Goal: Task Accomplishment & Management: Complete application form

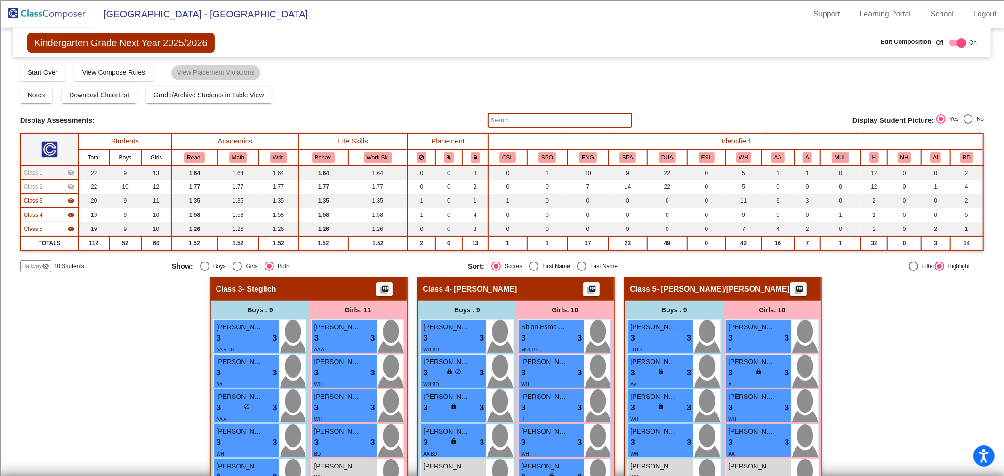
click at [43, 263] on mat-icon "visibility_off" at bounding box center [46, 267] width 8 height 8
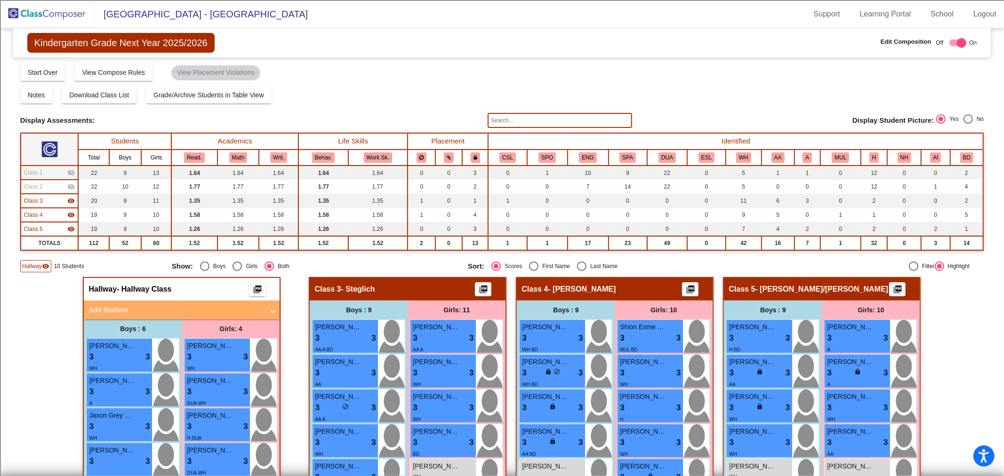
click at [171, 301] on mat-expansion-panel-header "Add Student" at bounding box center [182, 310] width 196 height 19
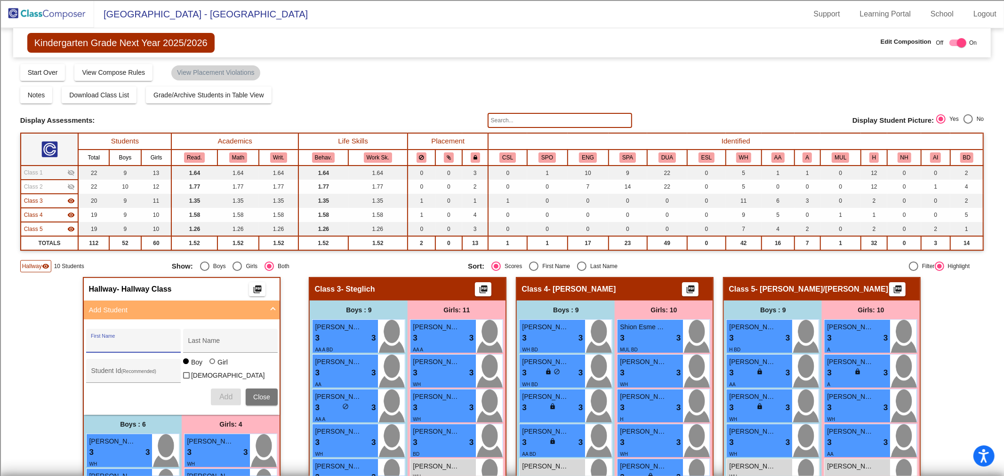
click at [156, 344] on input "First Name" at bounding box center [133, 345] width 85 height 8
type input "Yonah"
type input "Ennemoser"
type input "100071474"
click at [229, 399] on button "Add" at bounding box center [226, 397] width 30 height 17
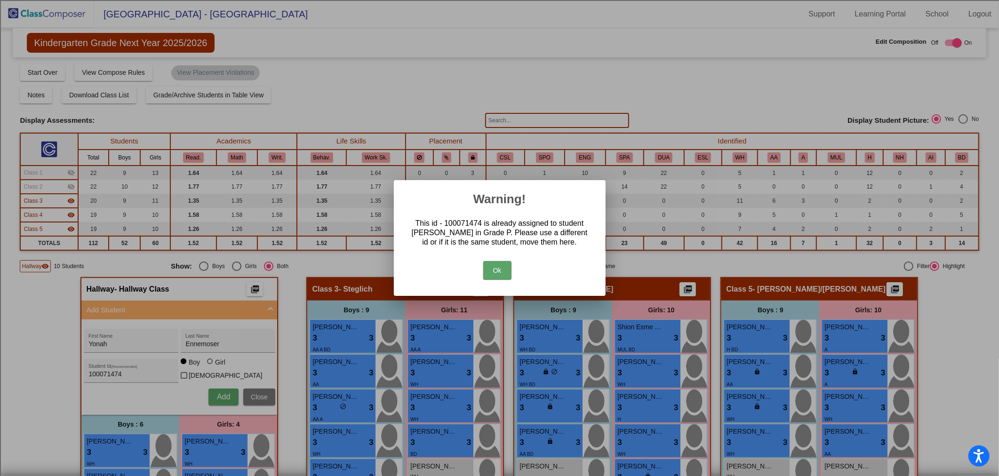
click at [495, 276] on button "Ok" at bounding box center [497, 270] width 28 height 19
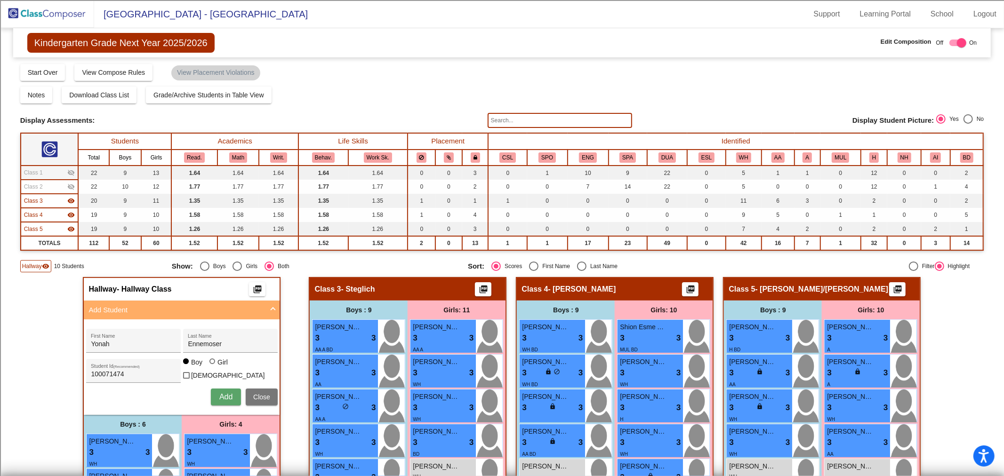
click at [60, 13] on img at bounding box center [47, 14] width 94 height 28
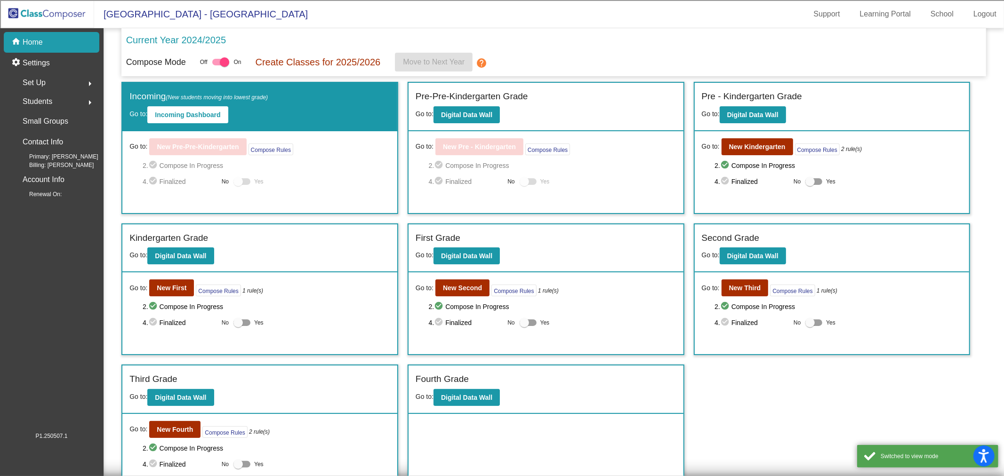
click at [46, 101] on span "Students" at bounding box center [38, 101] width 30 height 13
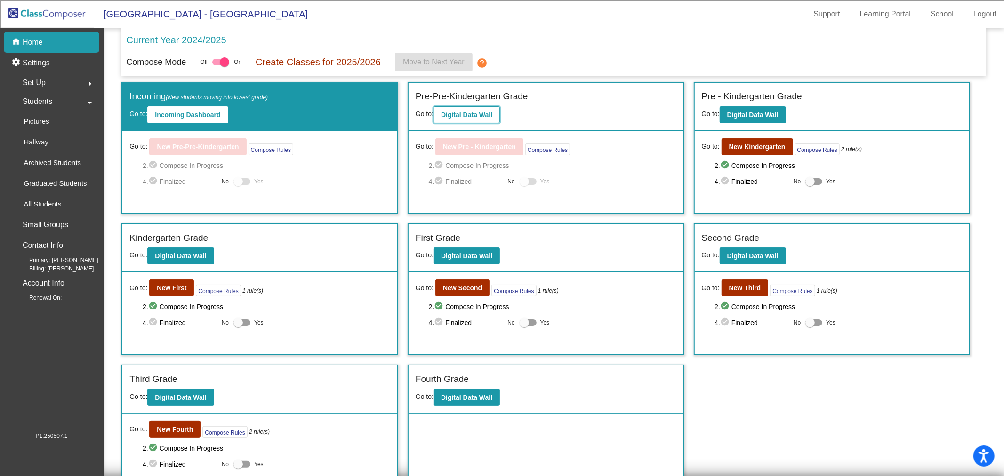
click at [463, 117] on b "Digital Data Wall" at bounding box center [466, 115] width 51 height 8
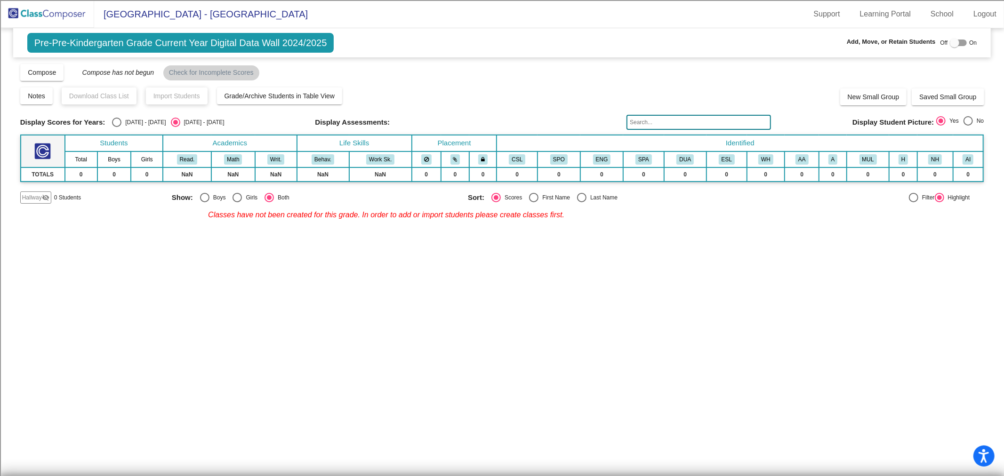
drag, startPoint x: 45, startPoint y: 20, endPoint x: 71, endPoint y: 19, distance: 25.4
click at [45, 19] on img at bounding box center [47, 14] width 94 height 28
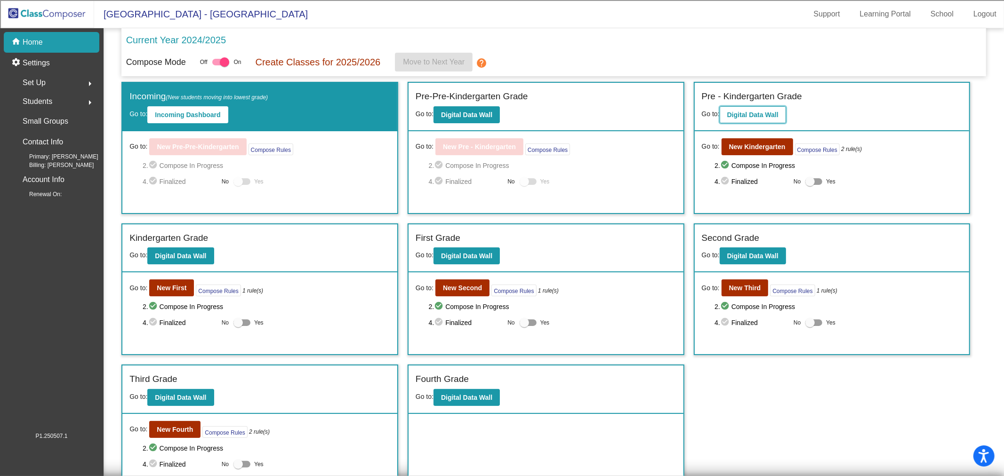
click at [763, 119] on button "Digital Data Wall" at bounding box center [753, 114] width 66 height 17
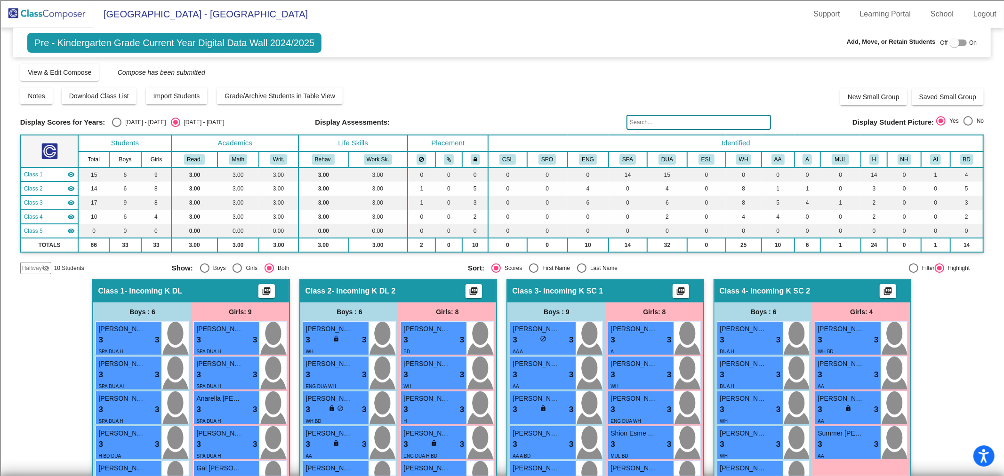
click at [634, 124] on input "text" at bounding box center [699, 122] width 145 height 15
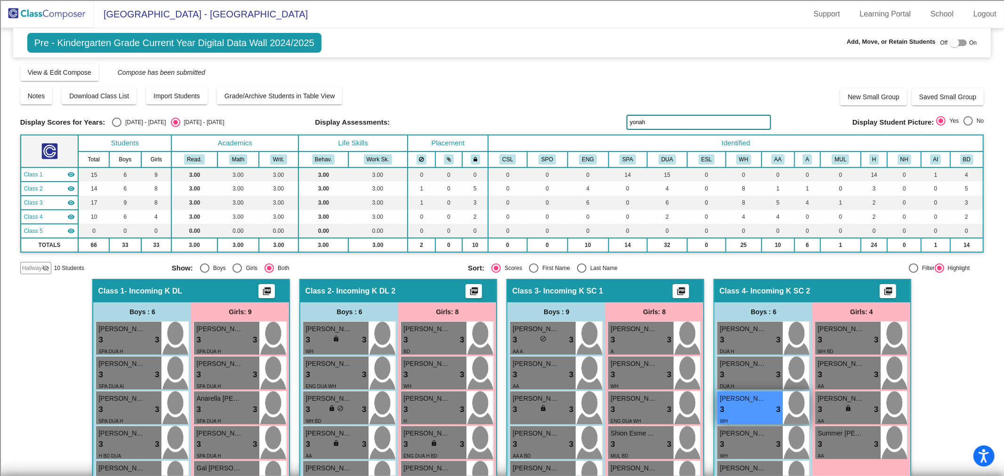
type input "yonah"
click at [747, 418] on div "WH" at bounding box center [750, 421] width 61 height 10
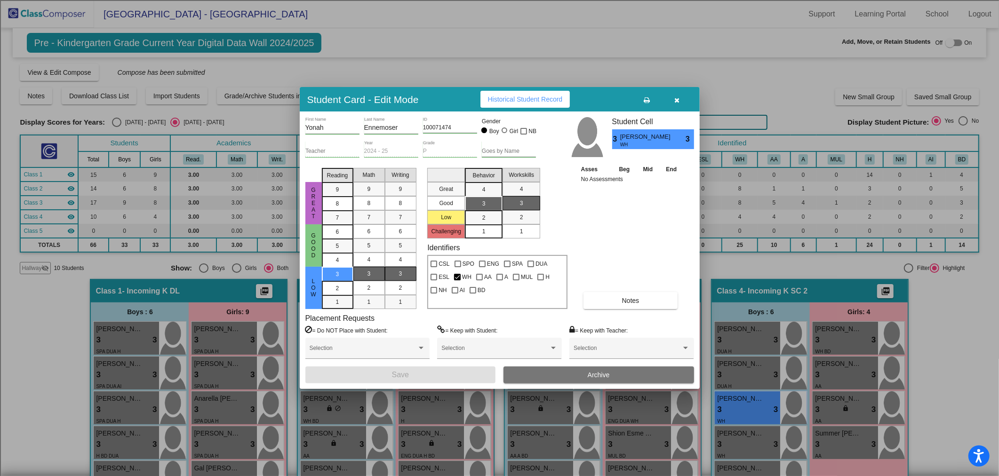
click at [638, 377] on button "Archive" at bounding box center [599, 375] width 191 height 17
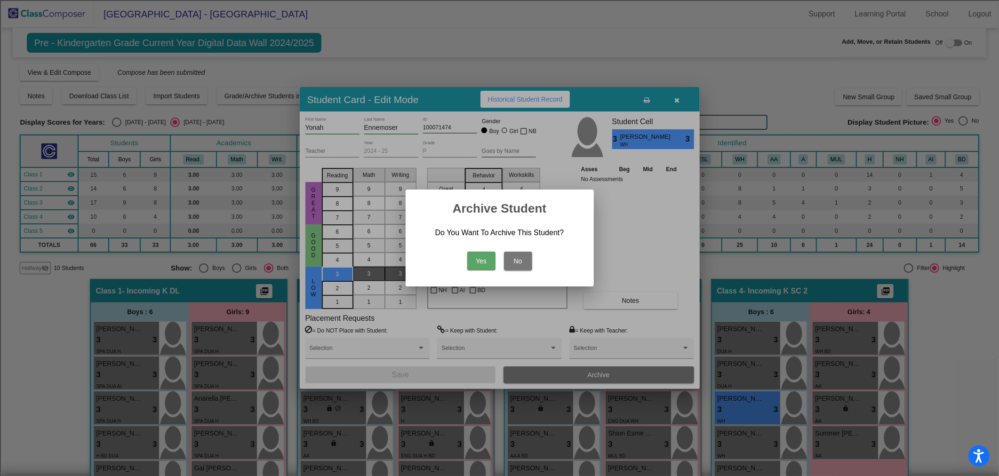
click at [482, 264] on button "Yes" at bounding box center [481, 261] width 28 height 19
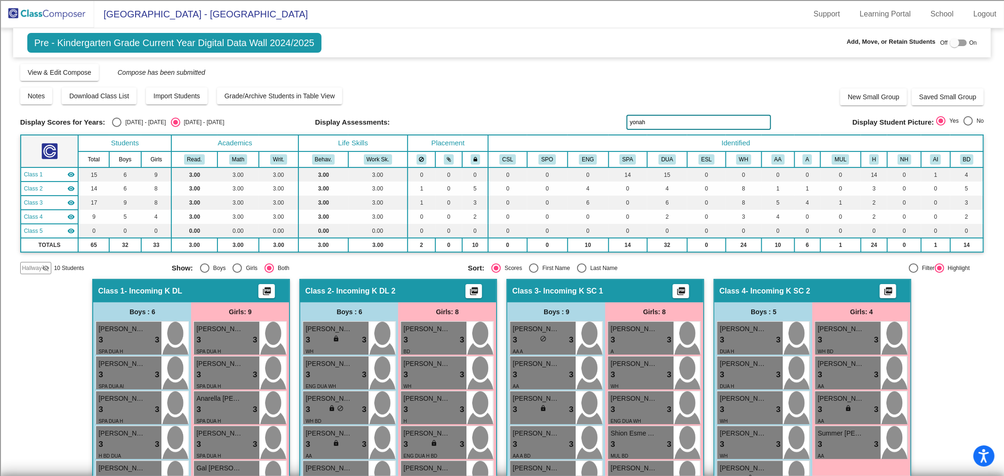
click at [59, 19] on img at bounding box center [47, 14] width 94 height 28
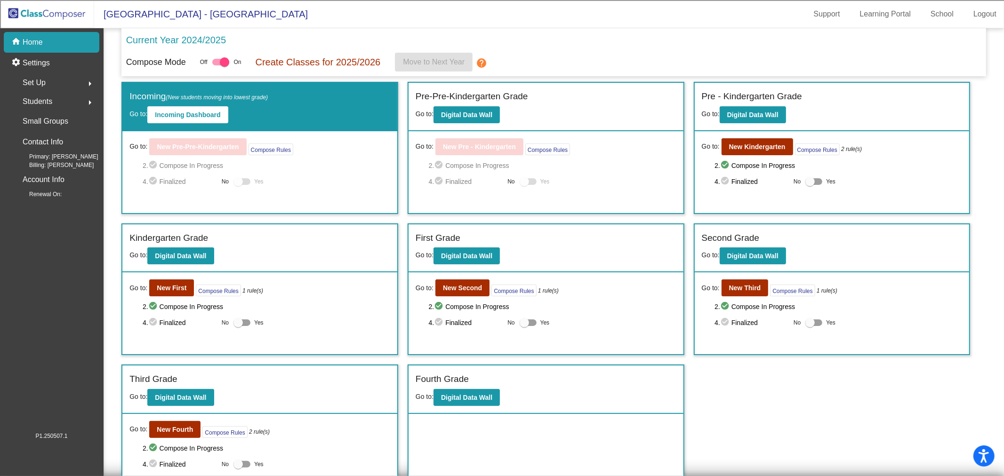
click at [50, 100] on span "Students" at bounding box center [38, 101] width 30 height 13
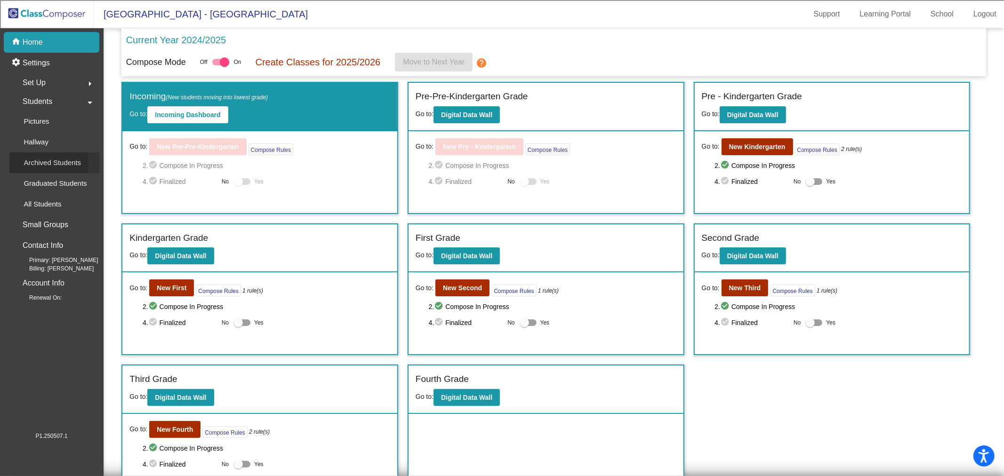
click at [48, 161] on p "Archived Students" at bounding box center [52, 162] width 57 height 11
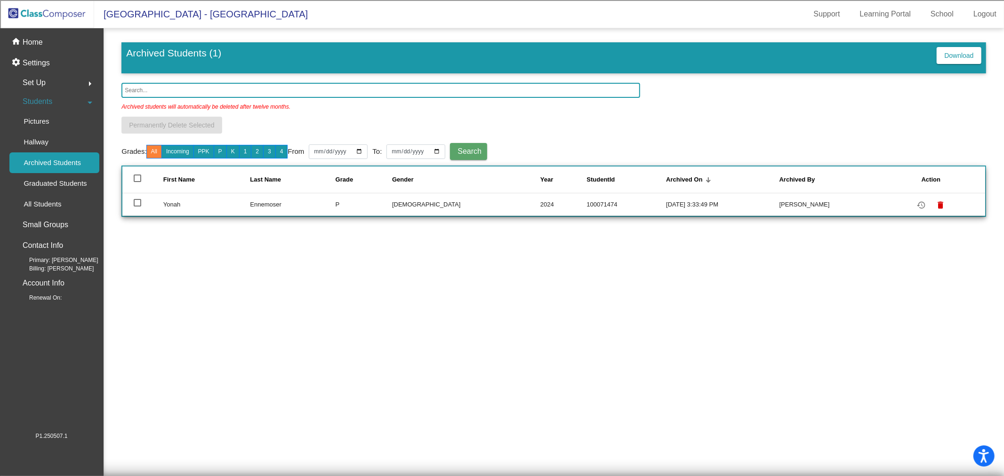
click at [139, 201] on div at bounding box center [138, 203] width 8 height 8
click at [137, 207] on input "select row 2" at bounding box center [137, 207] width 0 height 0
checkbox input "true"
click at [172, 129] on button "Permanently Delete Selected" at bounding box center [171, 125] width 100 height 17
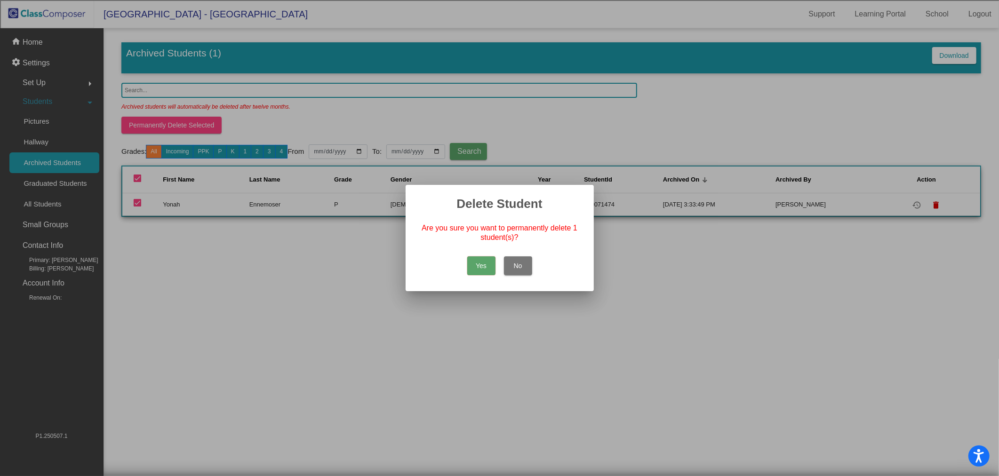
click at [482, 261] on button "Yes" at bounding box center [481, 266] width 28 height 19
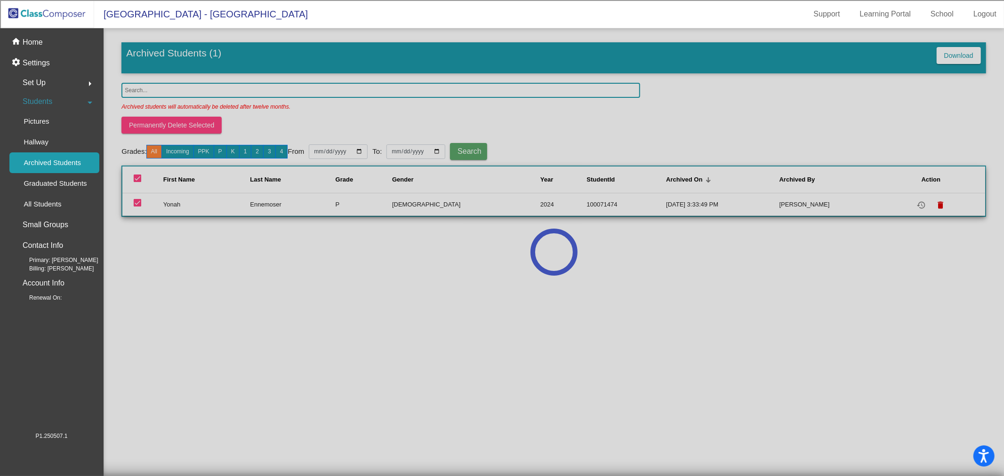
checkbox input "false"
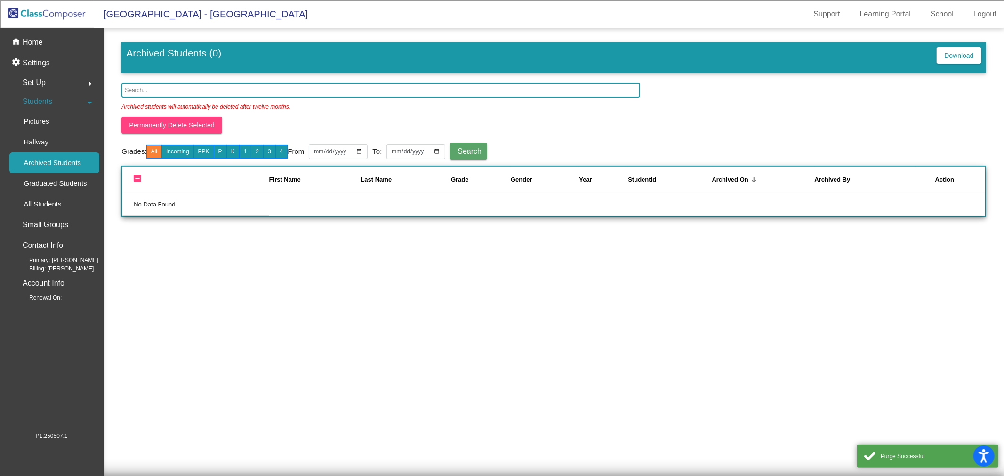
click at [52, 20] on img at bounding box center [47, 14] width 94 height 28
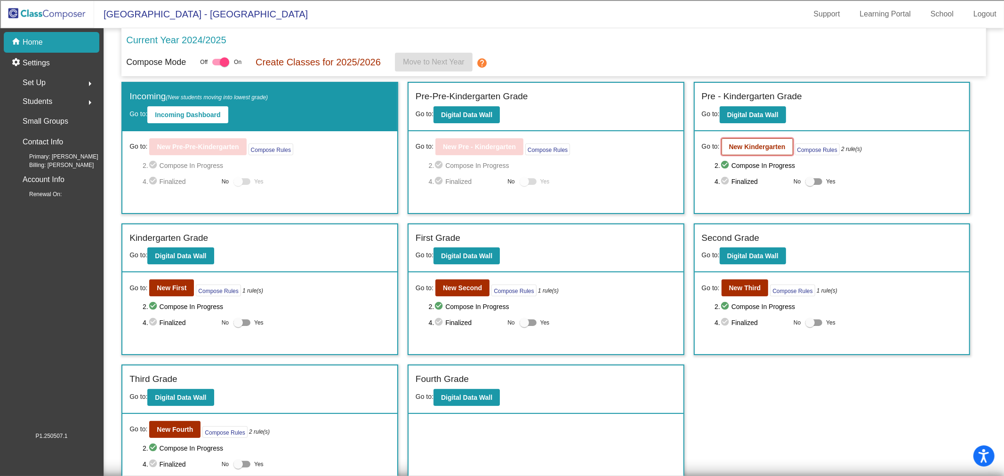
click at [759, 147] on b "New Kindergarten" at bounding box center [757, 147] width 56 height 8
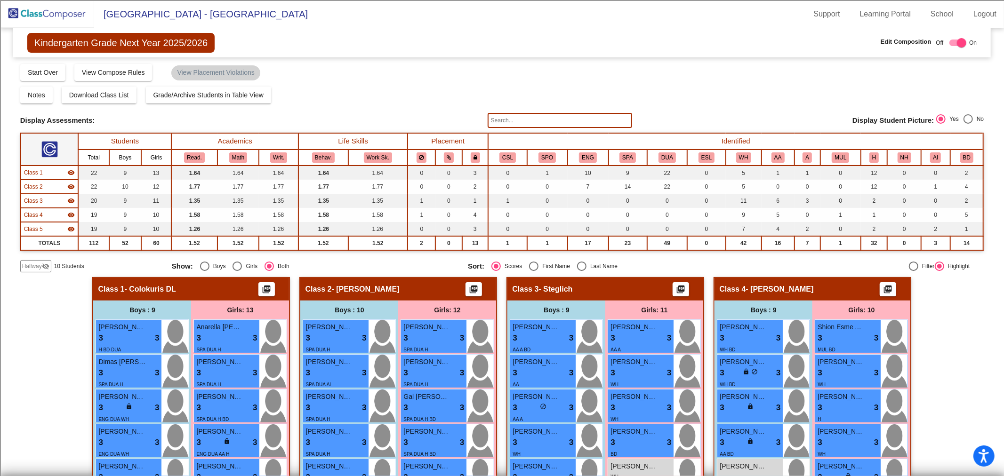
click at [40, 263] on span "Hallway" at bounding box center [32, 266] width 20 height 8
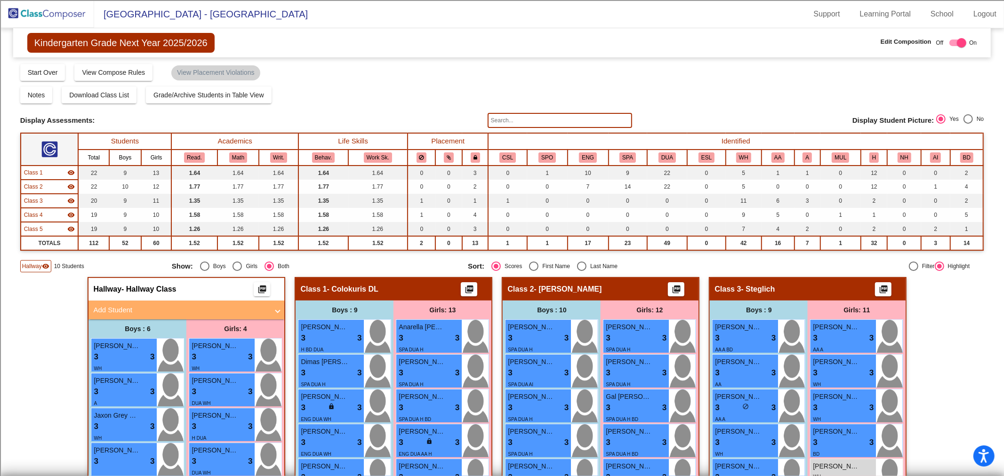
click at [141, 305] on mat-panel-title "Add Student" at bounding box center [180, 310] width 175 height 11
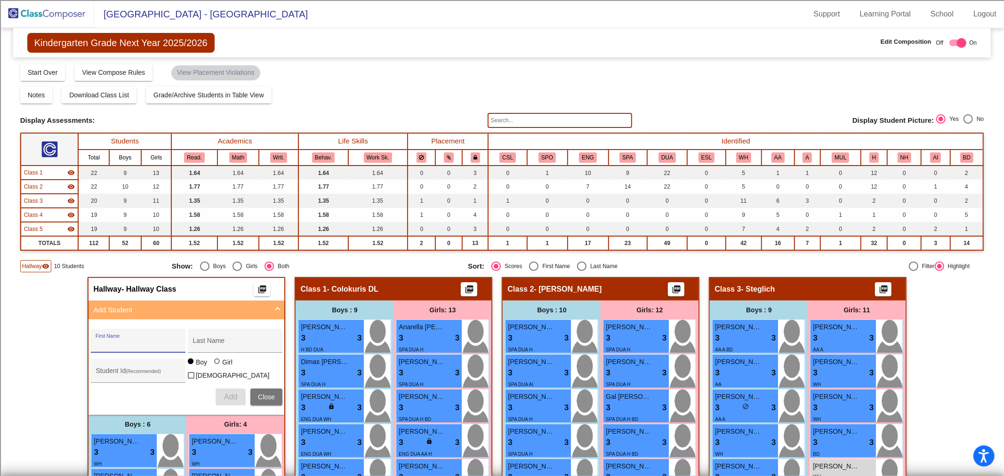
click at [132, 341] on input "First Name" at bounding box center [138, 345] width 85 height 8
type input "Yonah"
type input "Ennemoser"
type input "100071474"
click at [231, 393] on span "Add" at bounding box center [230, 397] width 13 height 8
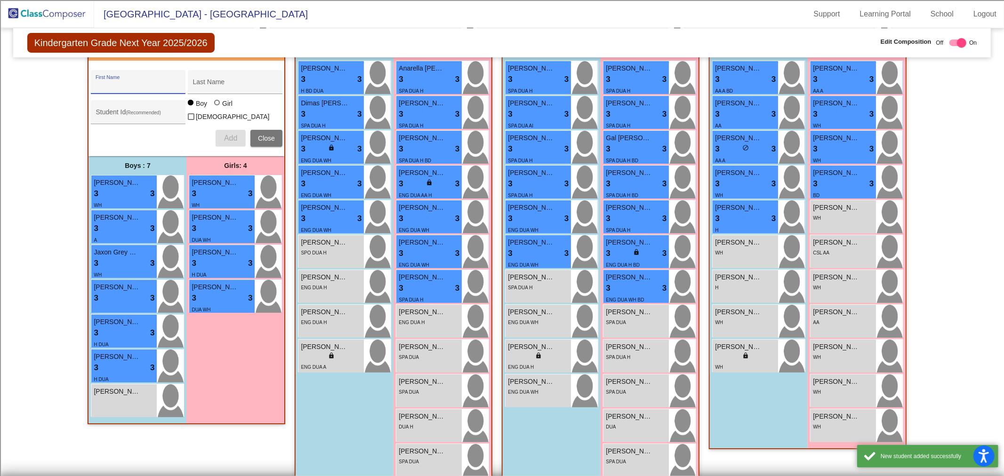
scroll to position [313, 0]
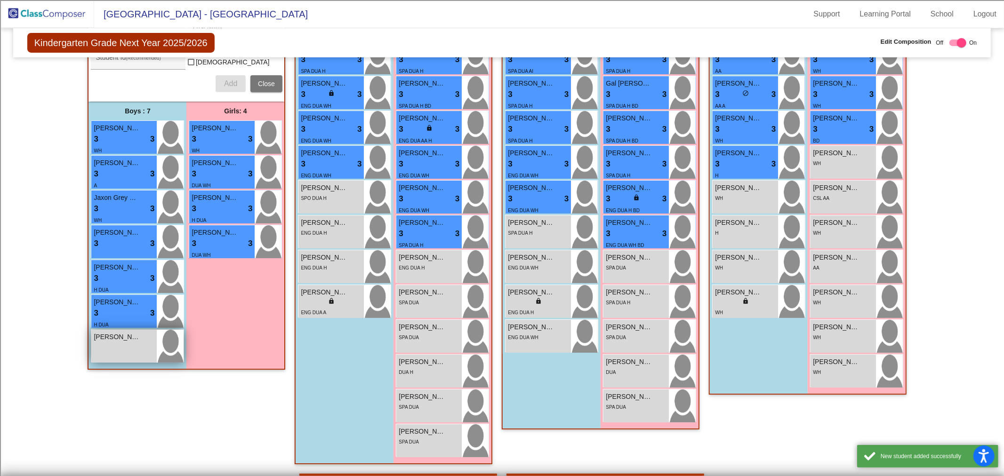
click at [137, 344] on div "[PERSON_NAME] lock do_not_disturb_alt" at bounding box center [123, 346] width 65 height 33
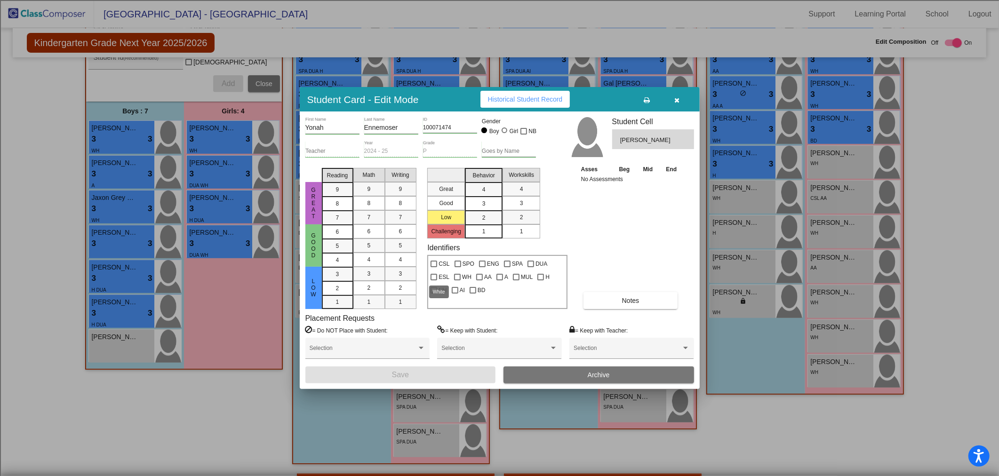
click at [454, 276] on div at bounding box center [457, 277] width 7 height 7
click at [457, 281] on input "WH" at bounding box center [457, 281] width 0 height 0
checkbox input "true"
click at [419, 372] on button "Save" at bounding box center [400, 375] width 191 height 17
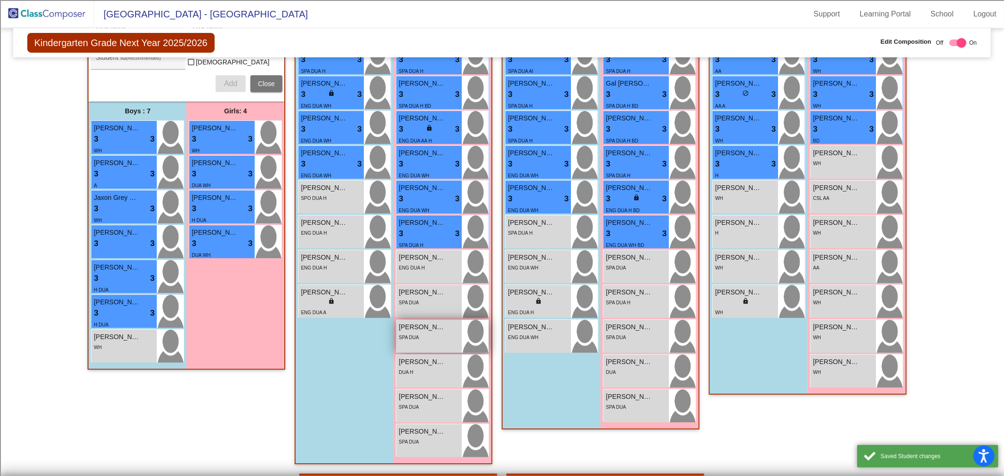
scroll to position [0, 0]
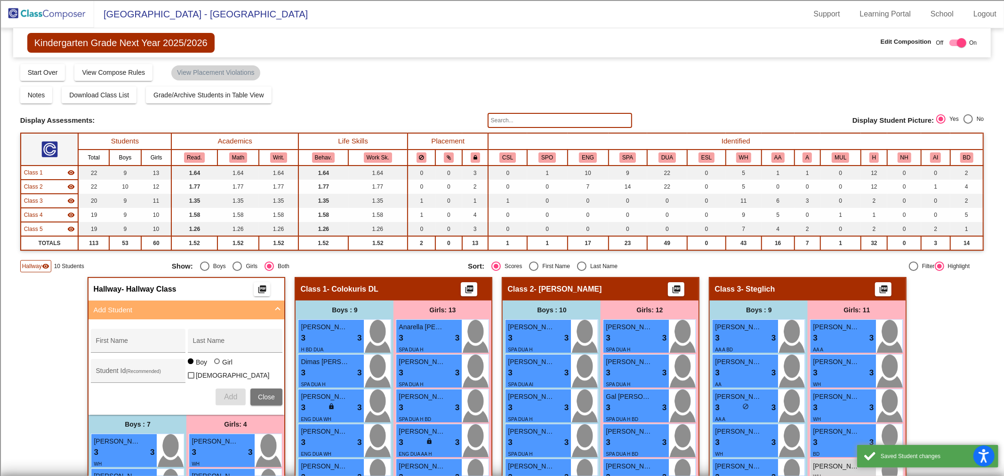
click at [34, 172] on span "Class 1" at bounding box center [33, 173] width 19 height 8
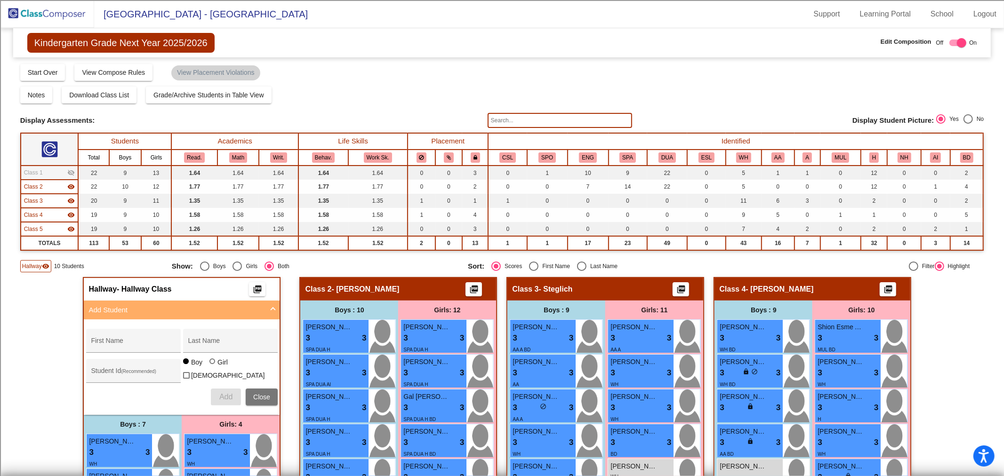
click at [34, 186] on span "Class 2" at bounding box center [33, 187] width 19 height 8
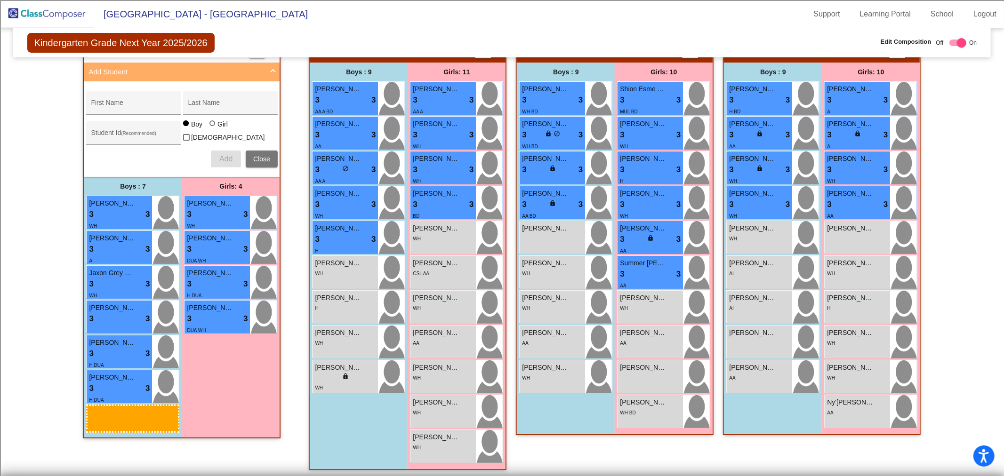
scroll to position [238, 0]
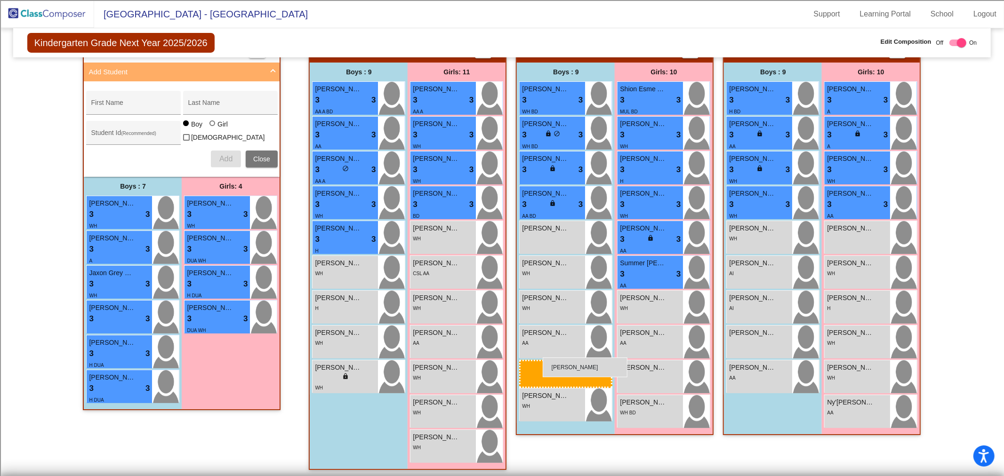
drag, startPoint x: 113, startPoint y: 471, endPoint x: 543, endPoint y: 358, distance: 443.9
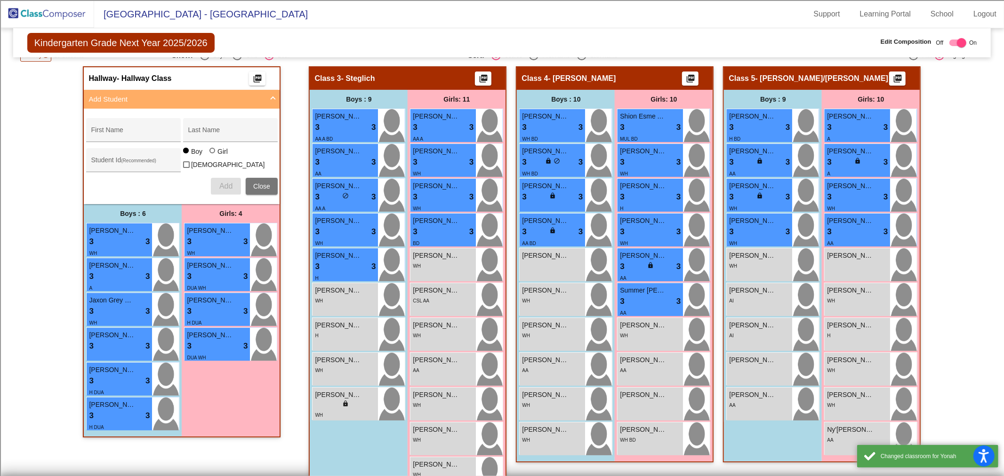
scroll to position [186, 0]
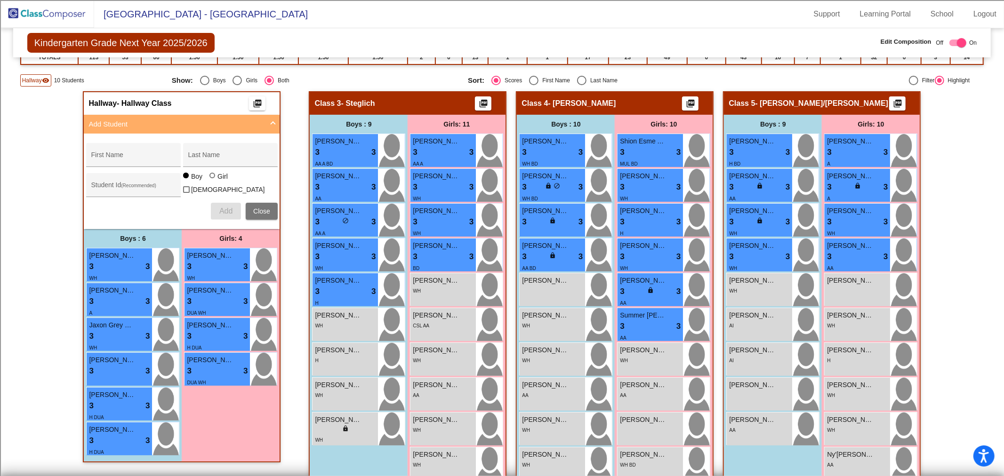
click at [264, 210] on button "Close" at bounding box center [262, 211] width 32 height 17
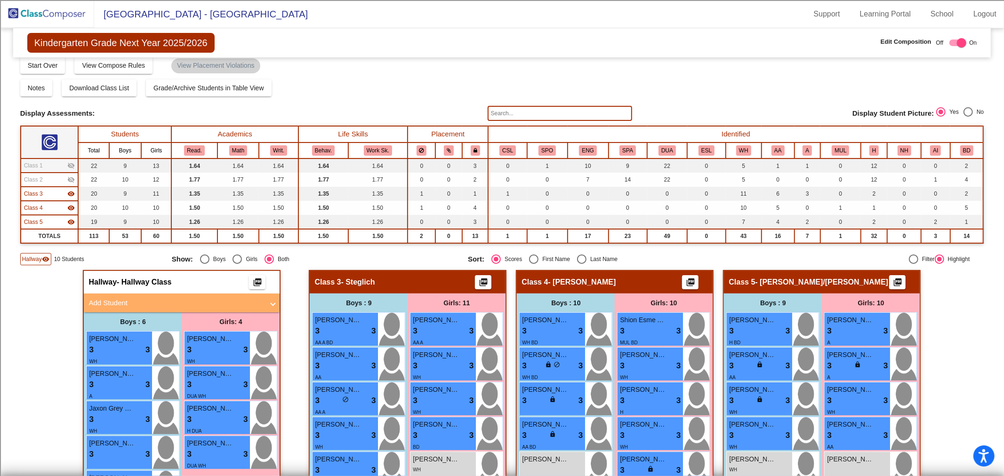
scroll to position [0, 0]
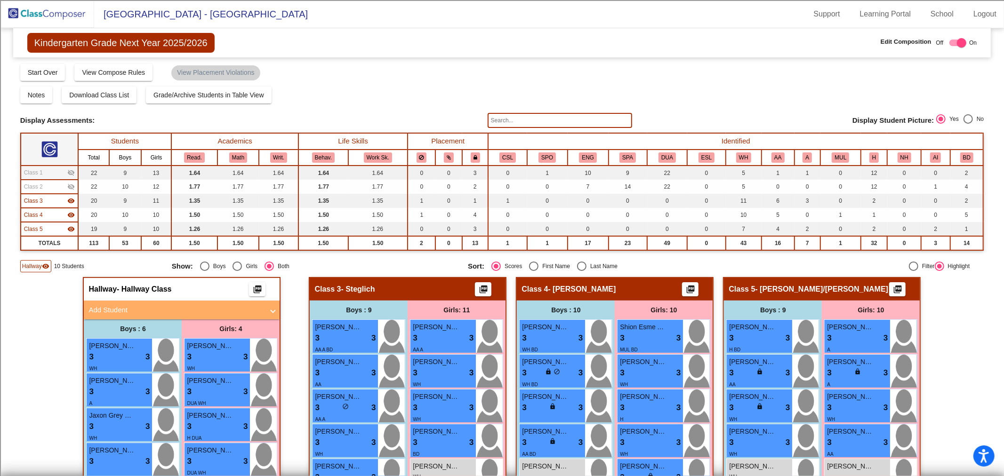
click at [63, 16] on img at bounding box center [47, 14] width 94 height 28
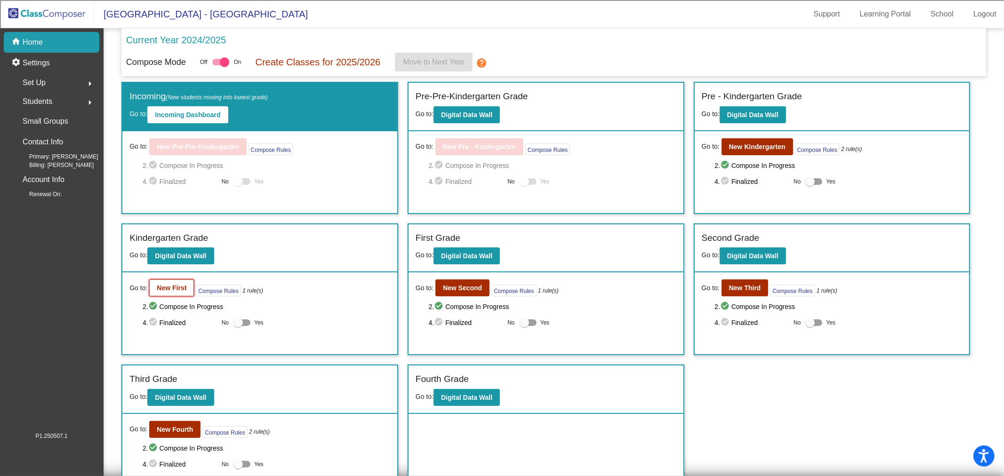
click at [175, 290] on b "New First" at bounding box center [172, 288] width 30 height 8
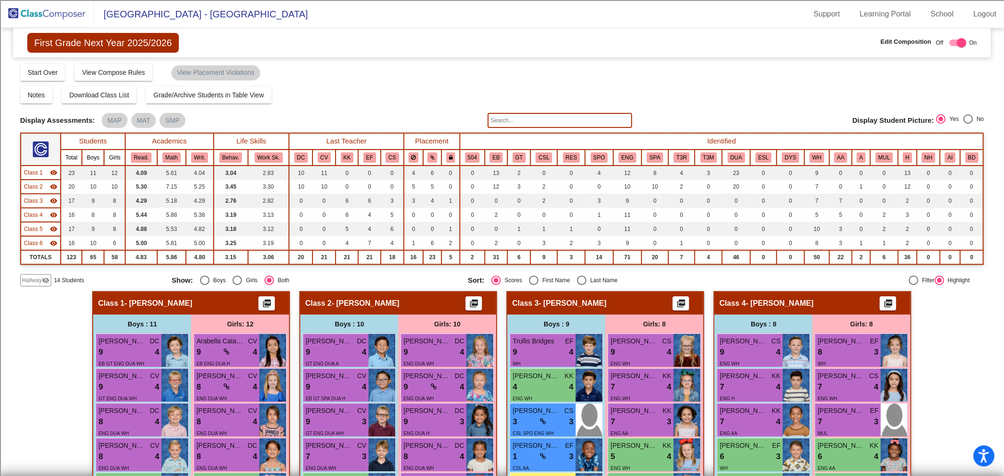
click at [511, 122] on input "text" at bounding box center [560, 120] width 145 height 15
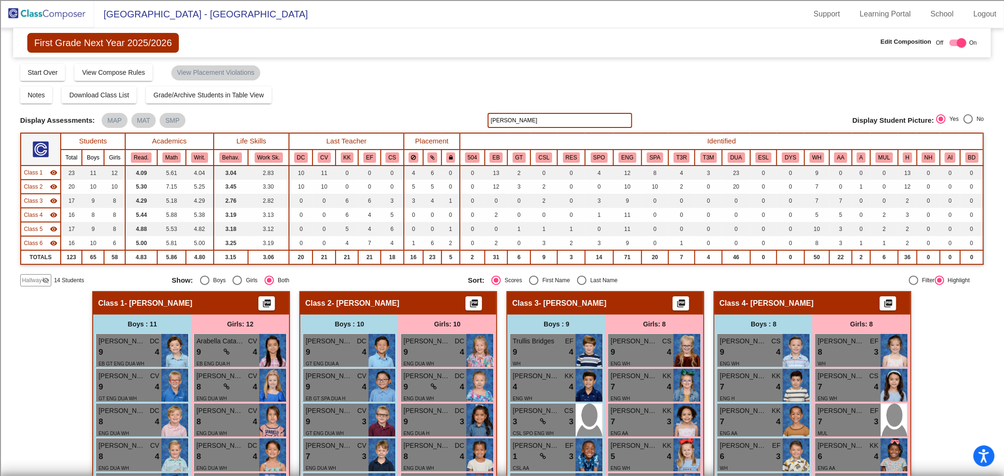
type input "[PERSON_NAME]"
click at [40, 276] on span "Hallway" at bounding box center [32, 280] width 20 height 8
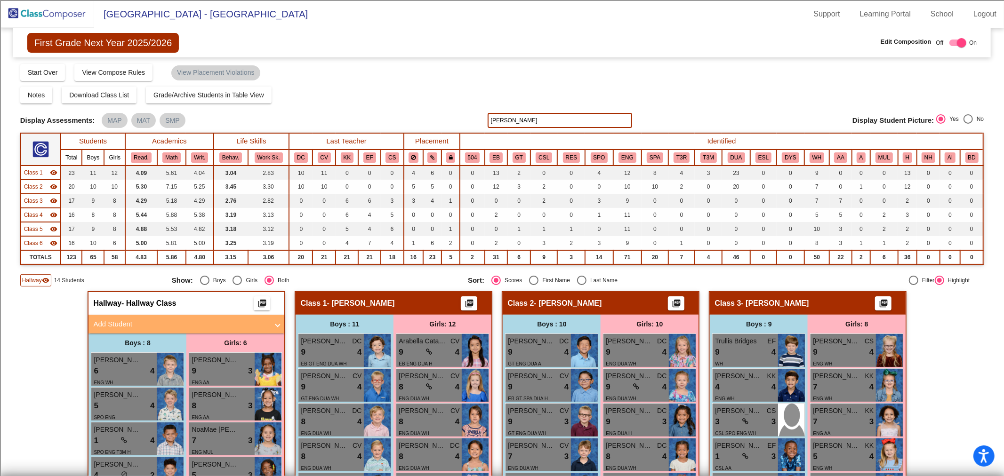
drag, startPoint x: 448, startPoint y: 126, endPoint x: 424, endPoint y: 126, distance: 24.0
click at [425, 126] on div "Display Scores for Years: [DATE] - [DATE] [DATE] - [DATE] Display Assessments: …" at bounding box center [502, 120] width 964 height 15
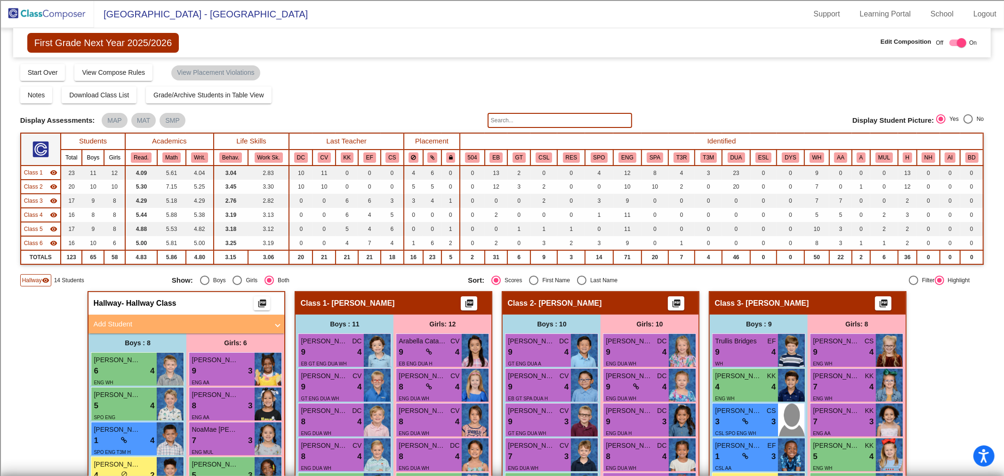
click at [222, 334] on div "Girls: 6" at bounding box center [235, 343] width 98 height 19
click at [226, 326] on mat-panel-title "Add Student" at bounding box center [180, 324] width 175 height 11
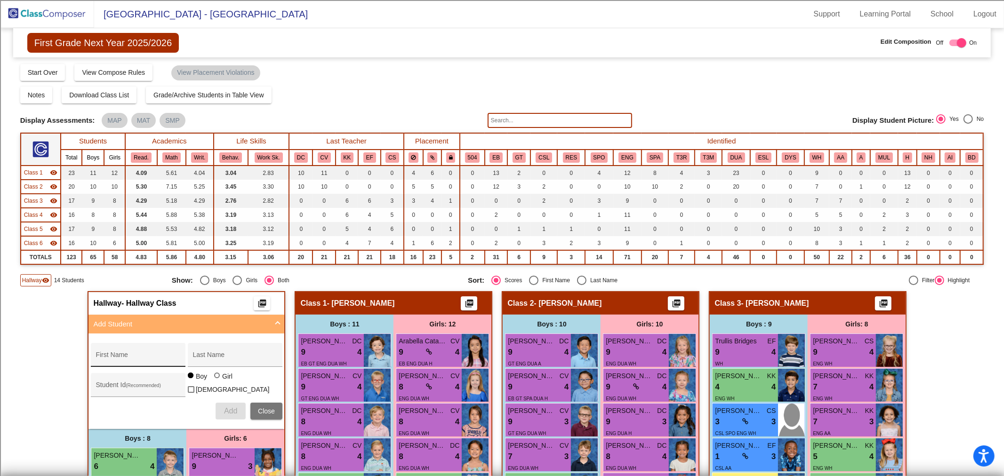
click at [172, 351] on div "First Name" at bounding box center [138, 357] width 85 height 19
type input "[PERSON_NAME]"
type input "t"
type input "[PERSON_NAME]"
type input "100065147"
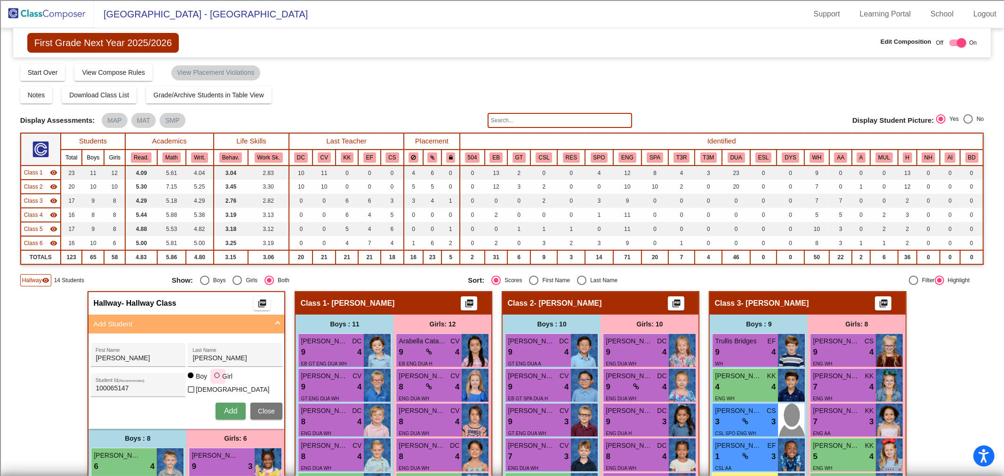
click at [217, 380] on div at bounding box center [218, 377] width 8 height 8
click at [217, 381] on input "Girl" at bounding box center [217, 380] width 0 height 0
radio input "true"
click at [217, 397] on div "[PERSON_NAME] First Name [PERSON_NAME] Last Name 100065147 Student Id (Recommen…" at bounding box center [186, 381] width 201 height 86
click at [220, 410] on button "Add" at bounding box center [231, 411] width 30 height 17
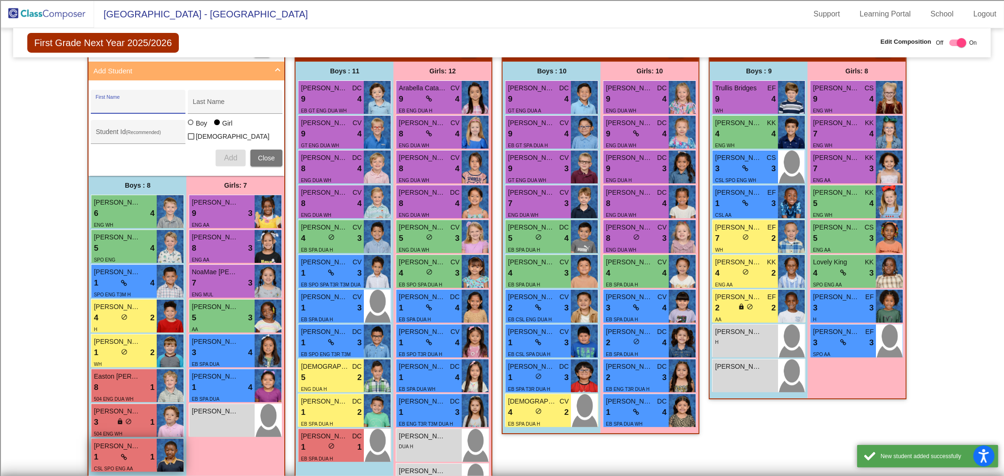
scroll to position [366, 0]
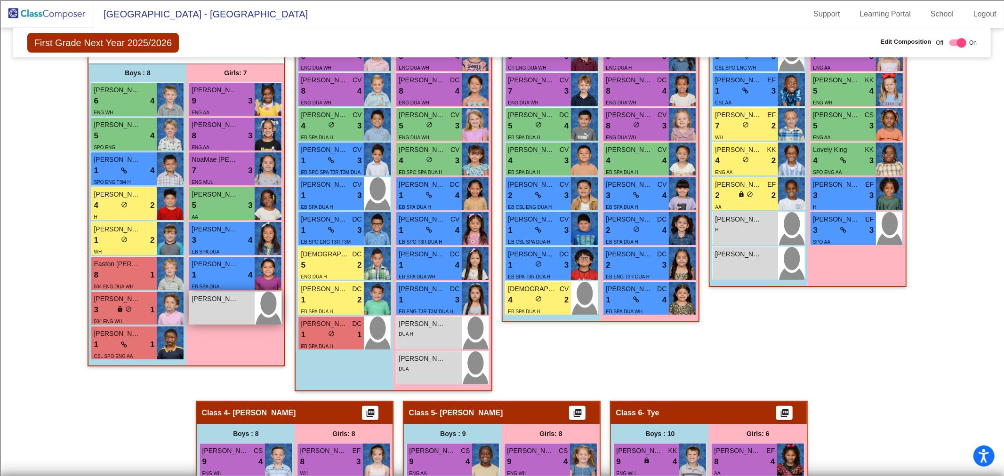
click at [246, 303] on div "[PERSON_NAME] lock do_not_disturb_alt" at bounding box center [221, 308] width 65 height 33
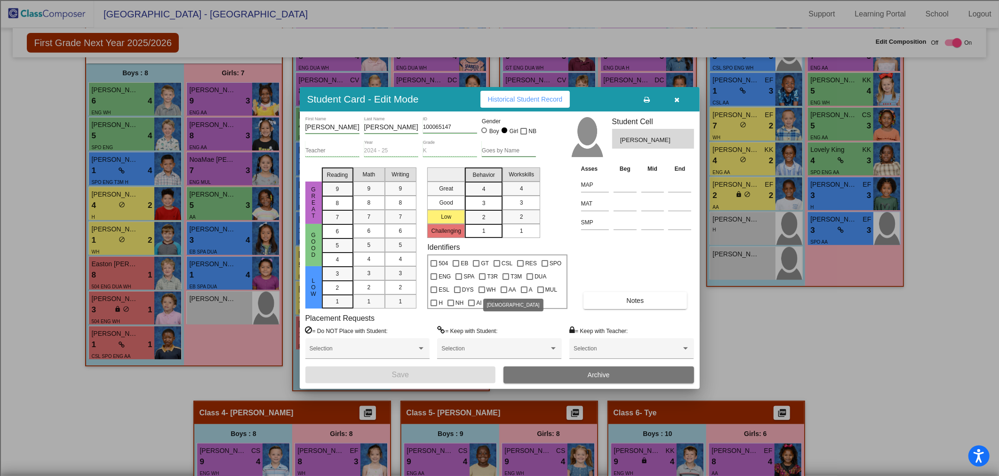
click at [501, 289] on div at bounding box center [504, 290] width 7 height 7
click at [504, 293] on input "AA" at bounding box center [504, 293] width 0 height 0
checkbox input "true"
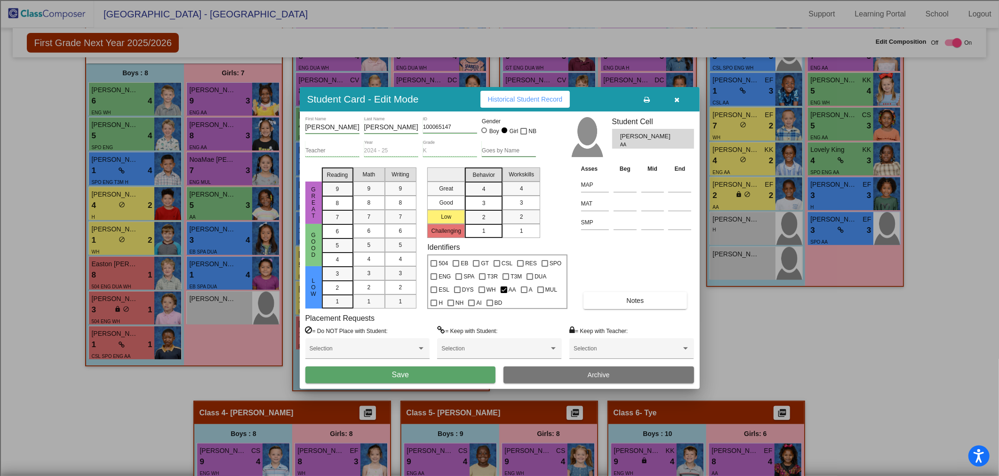
click at [404, 380] on button "Save" at bounding box center [400, 375] width 191 height 17
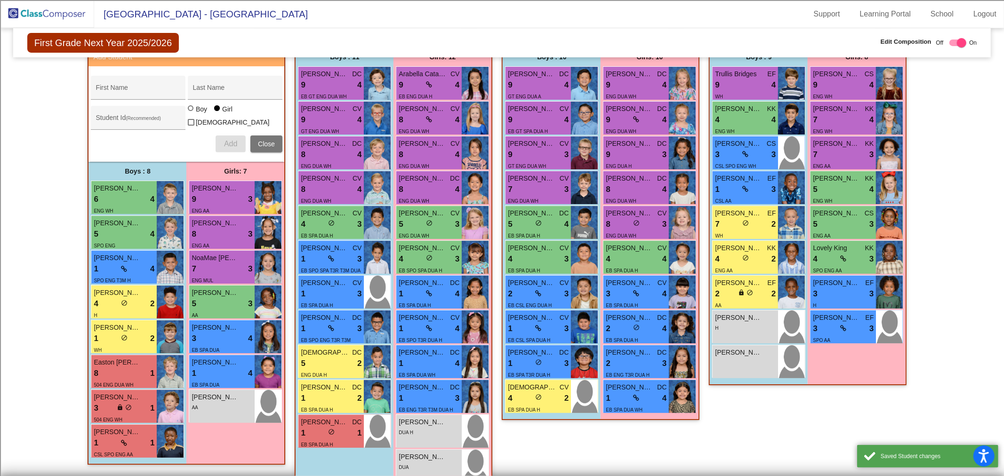
scroll to position [52, 0]
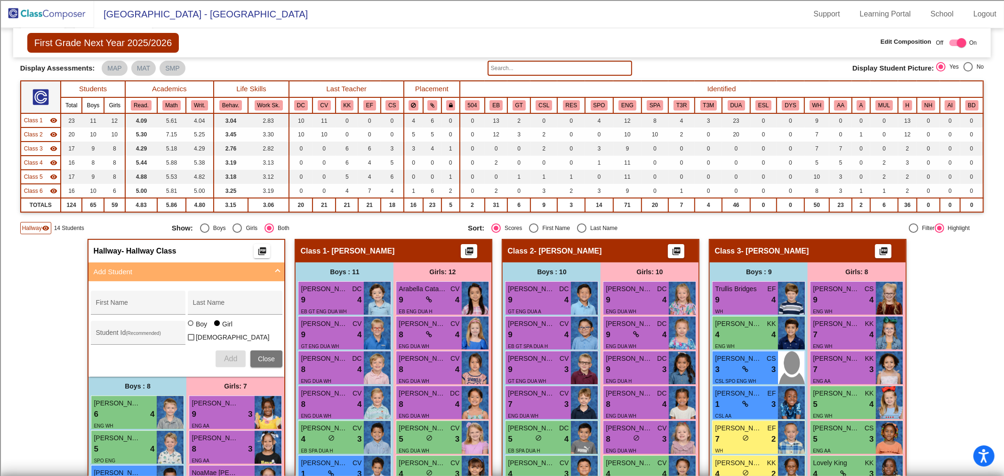
click at [44, 120] on div "Class 1 visibility" at bounding box center [40, 120] width 33 height 8
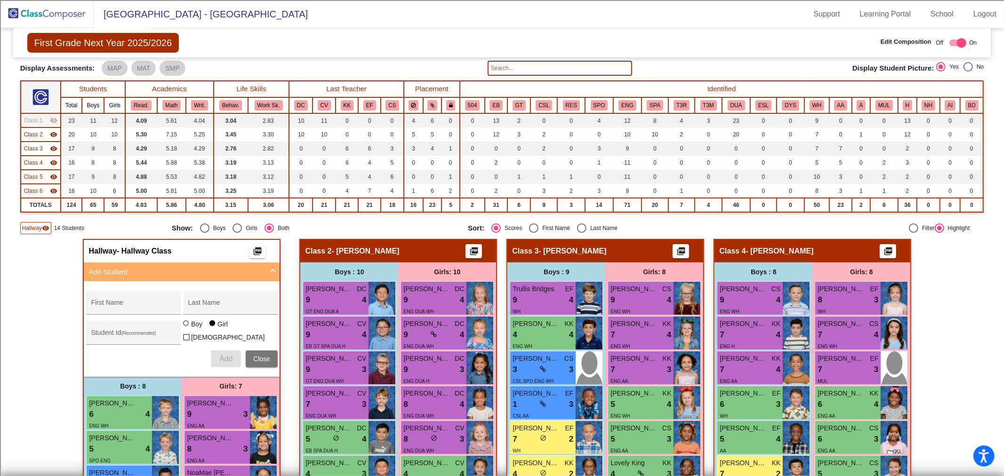
click at [41, 134] on span "Class 2" at bounding box center [33, 134] width 19 height 8
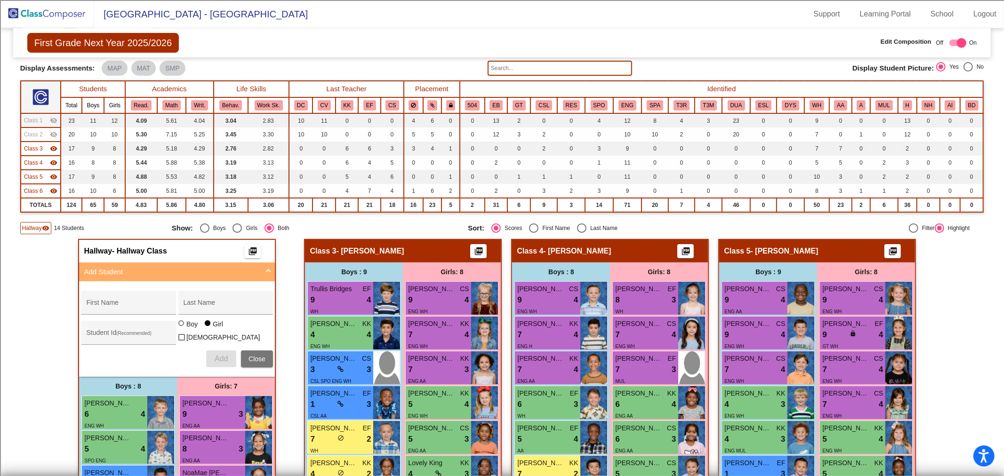
click at [41, 148] on span "Class 3" at bounding box center [33, 149] width 19 height 8
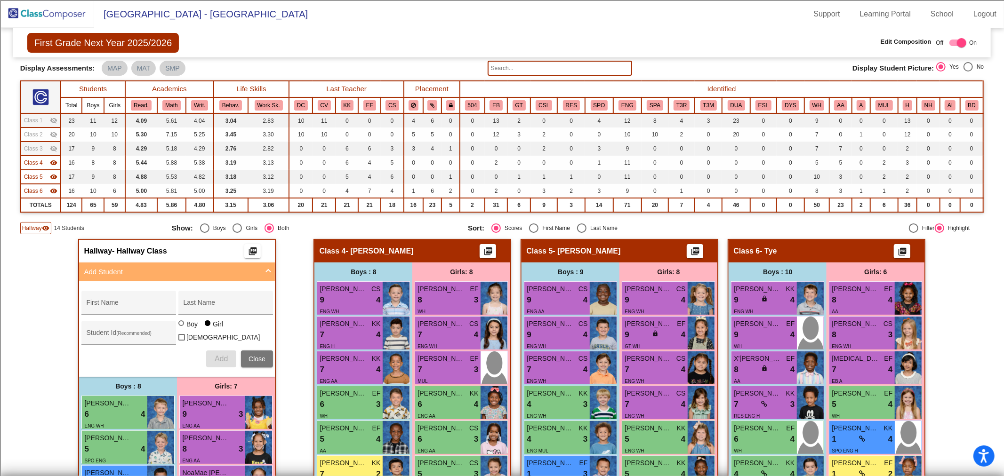
click at [39, 163] on span "Class 4" at bounding box center [33, 163] width 19 height 8
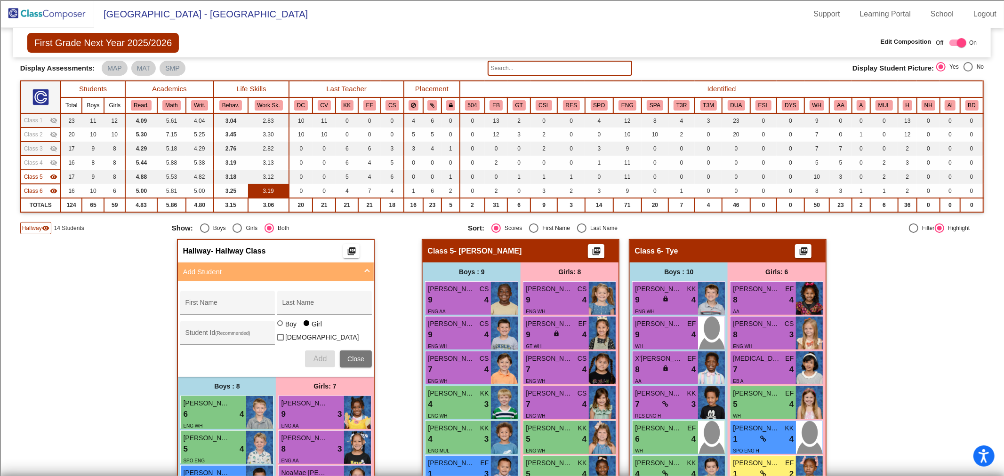
scroll to position [261, 0]
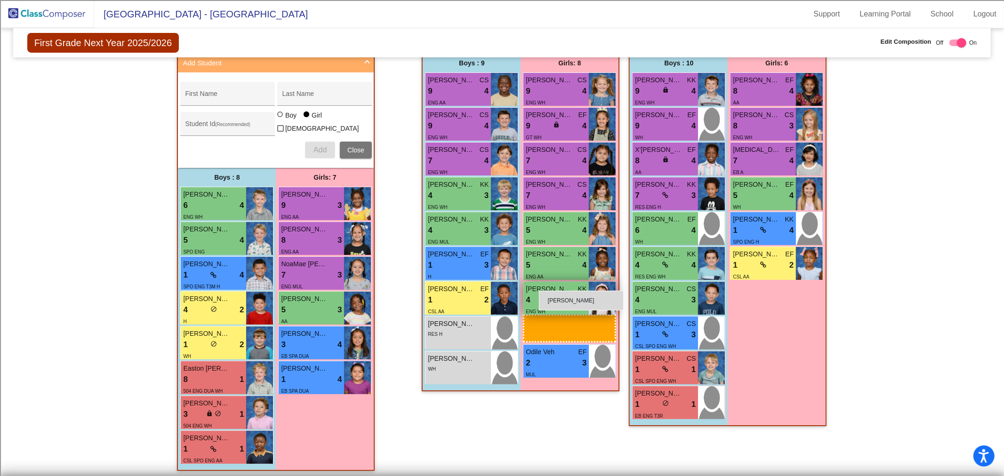
drag, startPoint x: 306, startPoint y: 414, endPoint x: 539, endPoint y: 291, distance: 263.2
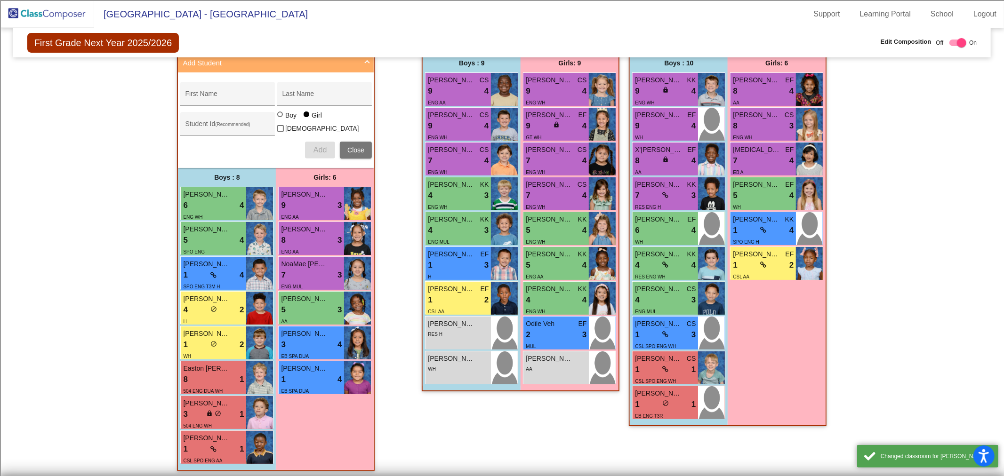
click at [358, 154] on button "Close" at bounding box center [356, 150] width 32 height 17
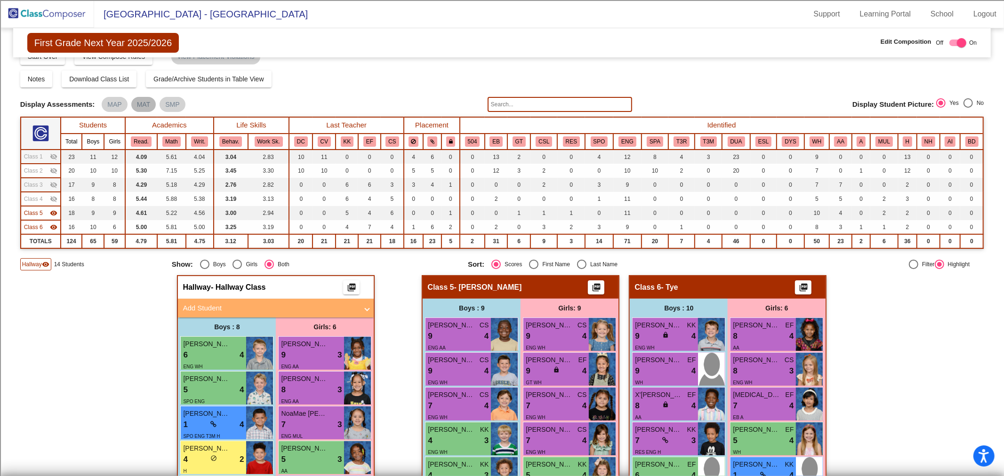
scroll to position [0, 0]
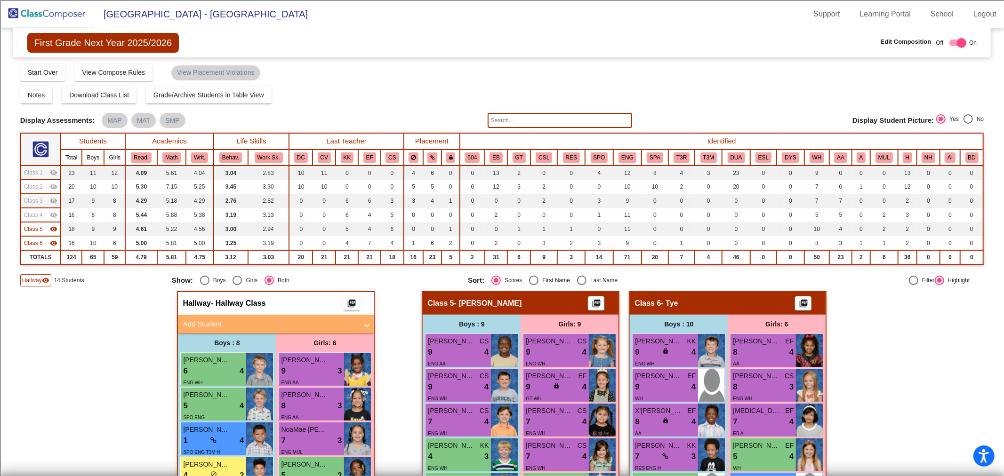
click at [66, 13] on img at bounding box center [47, 14] width 94 height 28
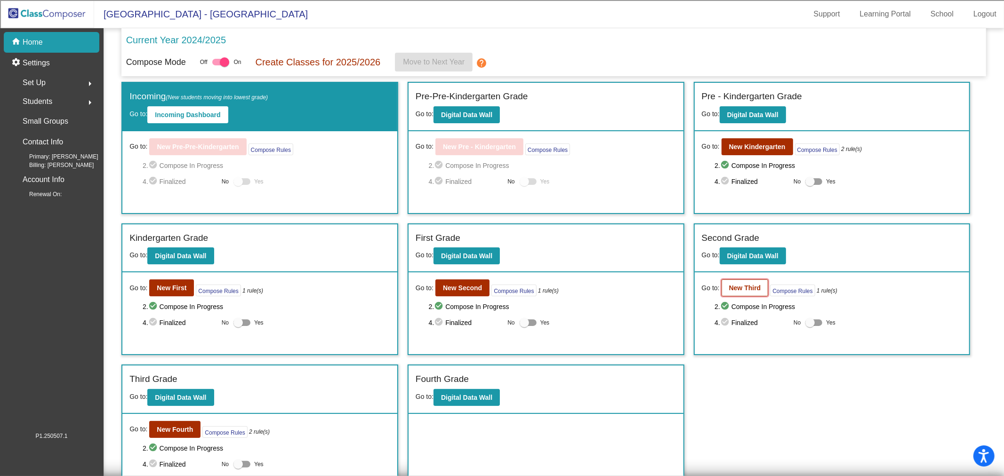
click at [723, 288] on button "New Third" at bounding box center [745, 288] width 47 height 17
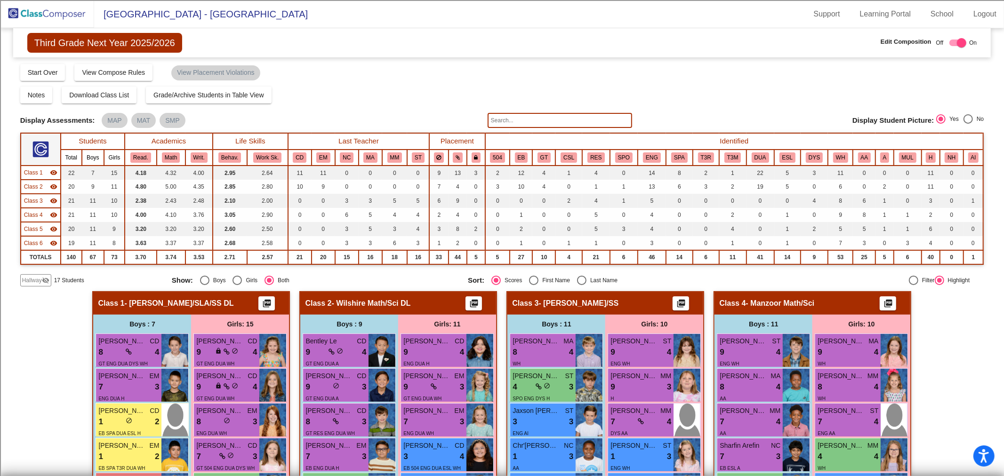
click at [31, 10] on img at bounding box center [47, 14] width 94 height 28
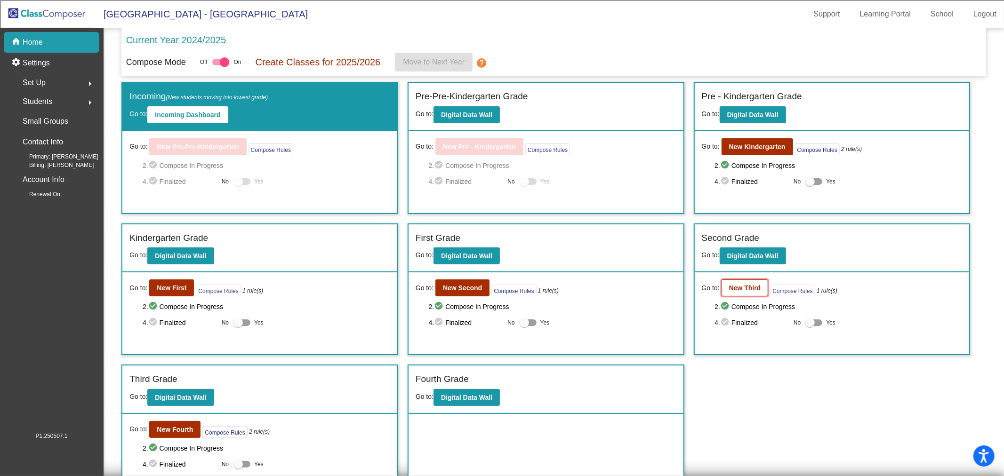
click at [747, 281] on button "New Third" at bounding box center [745, 288] width 47 height 17
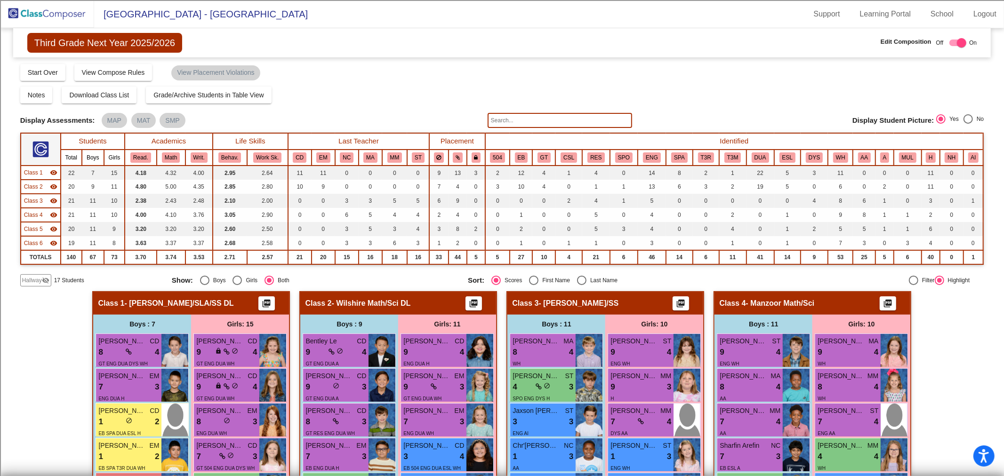
click at [34, 279] on span "Hallway" at bounding box center [32, 280] width 20 height 8
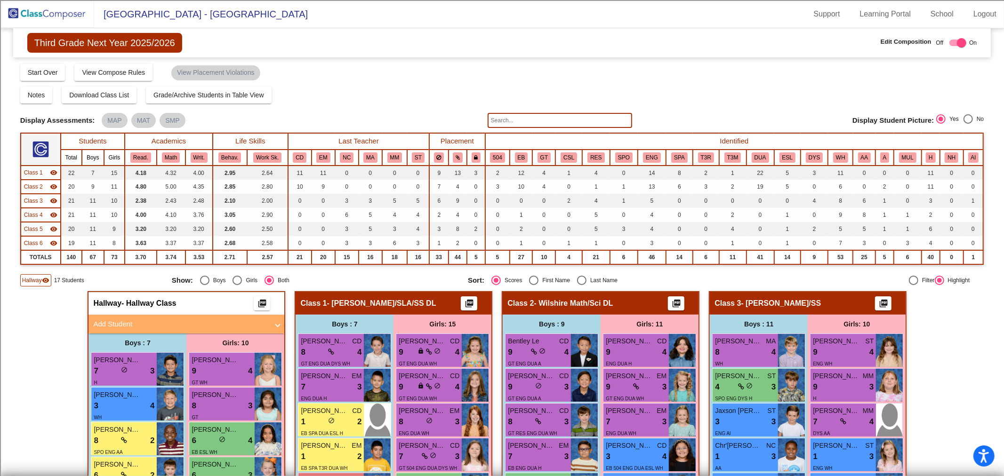
click at [160, 316] on mat-expansion-panel-header "Add Student" at bounding box center [186, 324] width 196 height 19
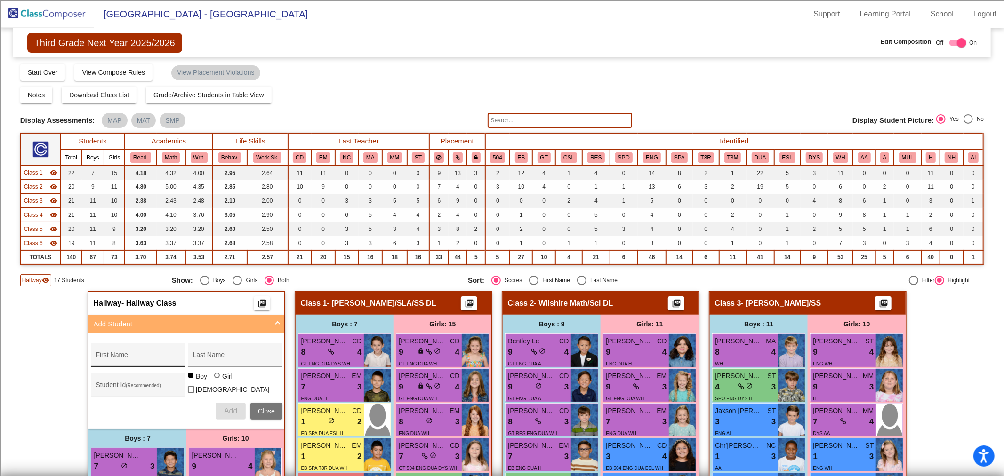
click at [124, 350] on div "First Name" at bounding box center [138, 357] width 85 height 19
type input "Quincy"
type input "[PERSON_NAME]"
type input "100073294"
click at [231, 410] on span "Add" at bounding box center [230, 411] width 13 height 8
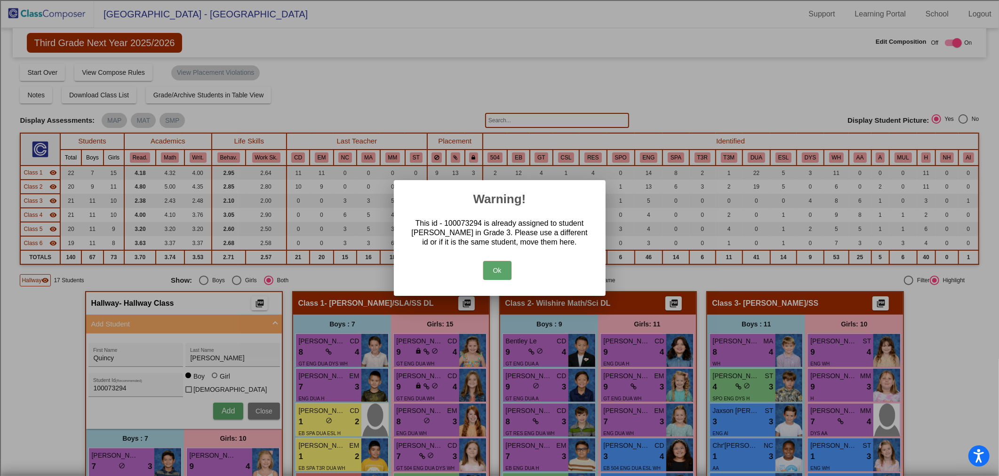
click at [500, 270] on button "Ok" at bounding box center [497, 270] width 28 height 19
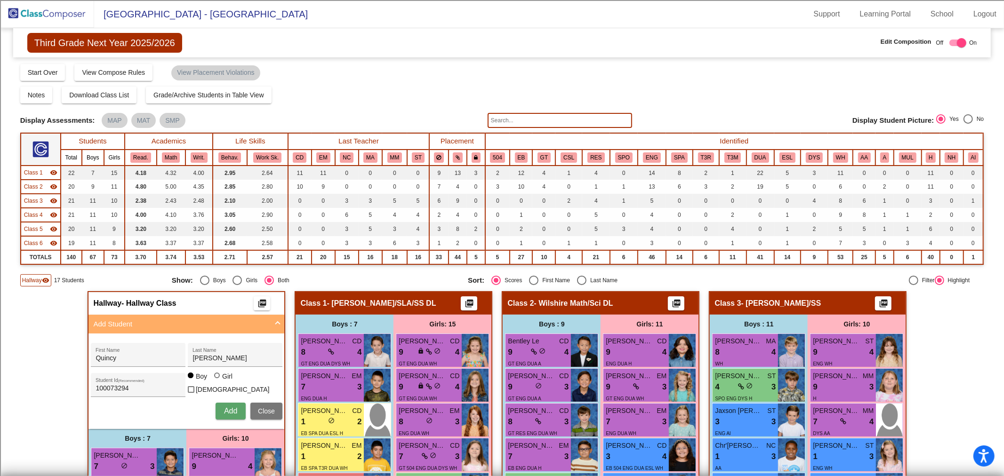
click at [32, 170] on span "Class 1" at bounding box center [33, 173] width 19 height 8
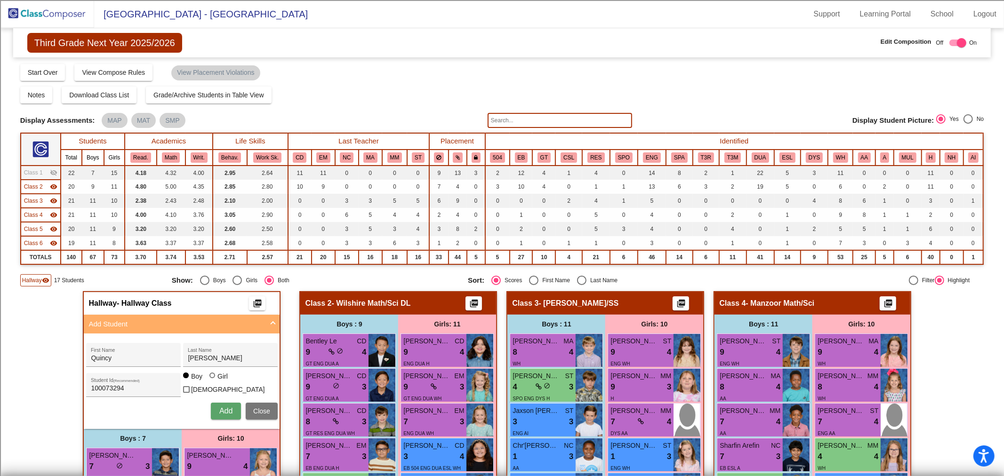
click at [32, 183] on span "Class 2" at bounding box center [33, 187] width 19 height 8
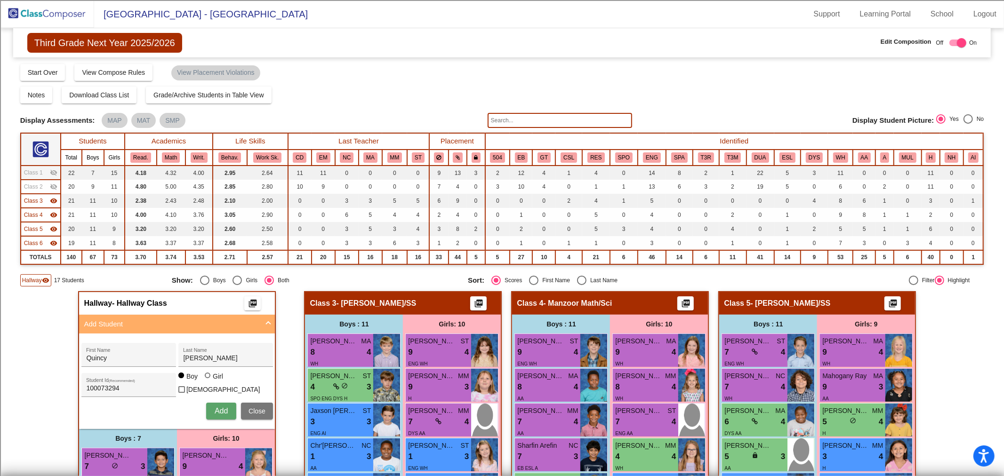
click at [490, 118] on input "text" at bounding box center [560, 120] width 145 height 15
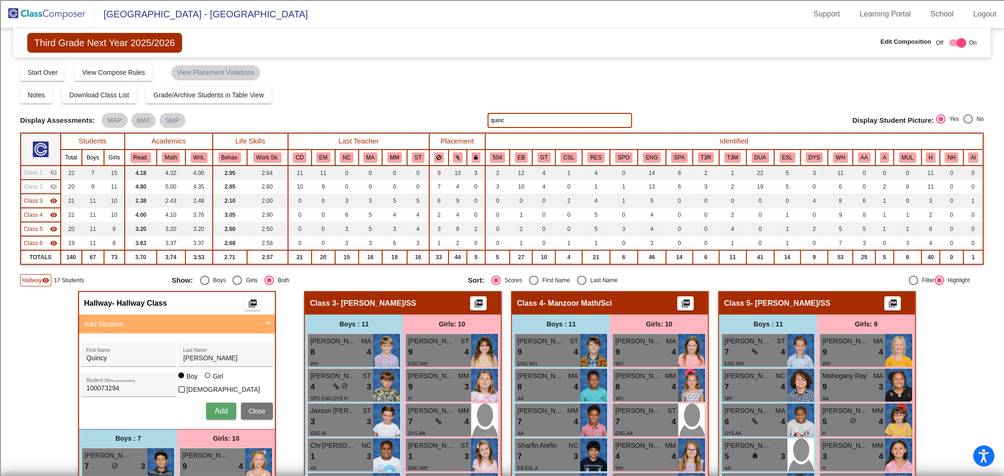
type input "quincy"
drag, startPoint x: 438, startPoint y: 121, endPoint x: 417, endPoint y: 121, distance: 21.7
click at [419, 121] on div "Display Scores for Years: [DATE] - [DATE] [DATE] - [DATE] Display Assessments: …" at bounding box center [502, 120] width 964 height 15
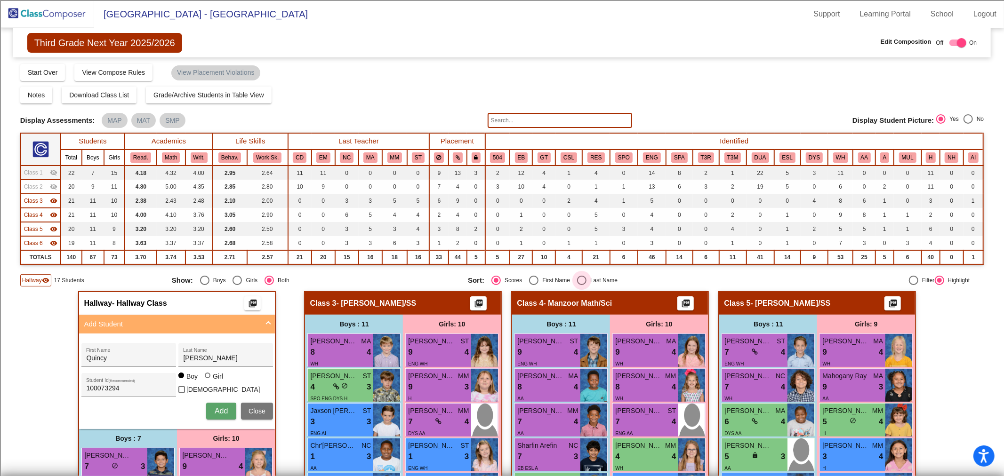
click at [577, 283] on div "Select an option" at bounding box center [581, 280] width 9 height 9
click at [581, 285] on input "Last Name" at bounding box center [581, 285] width 0 height 0
radio input "true"
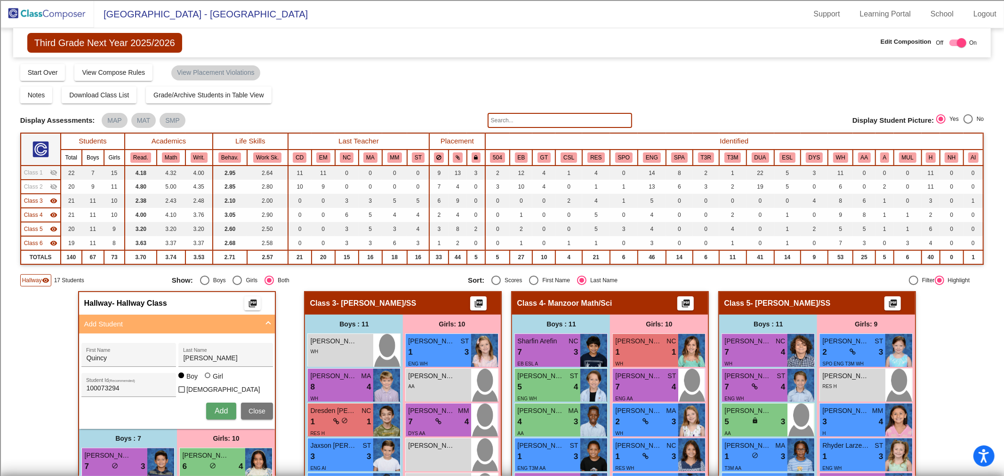
click at [256, 410] on span "Close" at bounding box center [257, 412] width 17 height 8
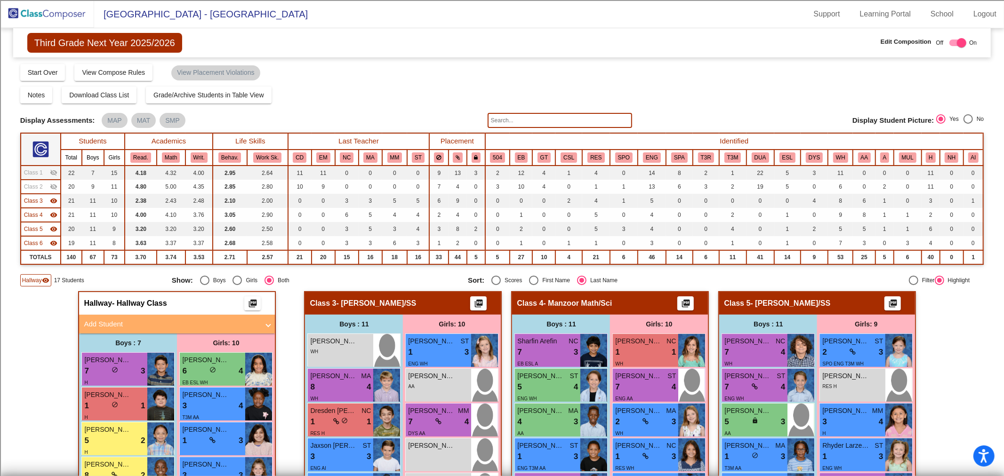
click at [42, 7] on img at bounding box center [47, 14] width 94 height 28
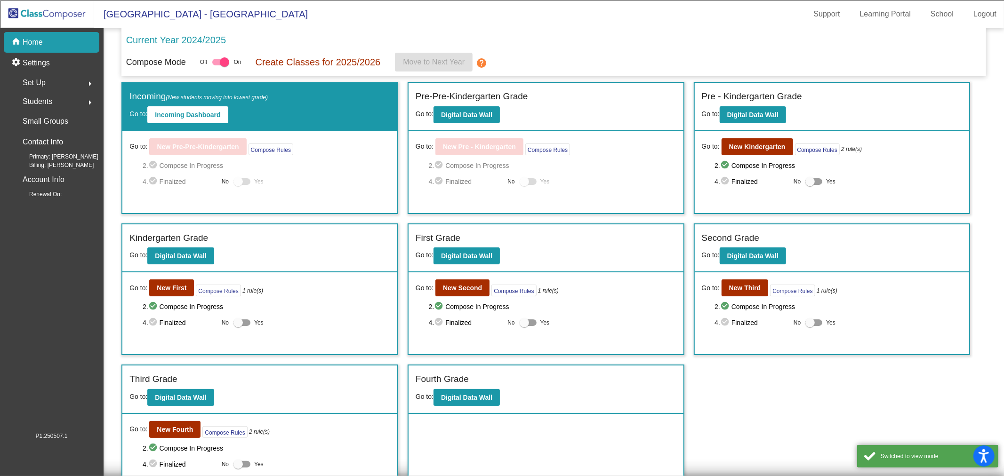
click at [48, 100] on span "Students" at bounding box center [38, 101] width 30 height 13
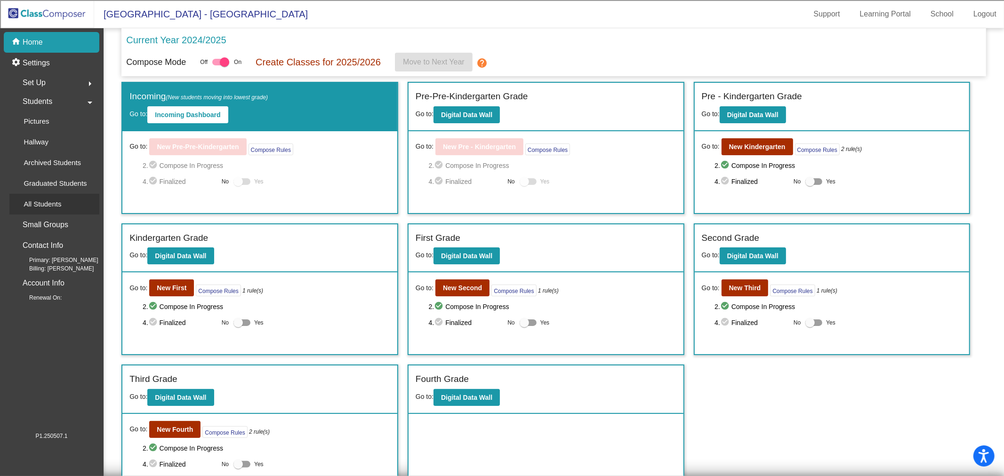
click at [44, 201] on p "All Students" at bounding box center [43, 204] width 38 height 11
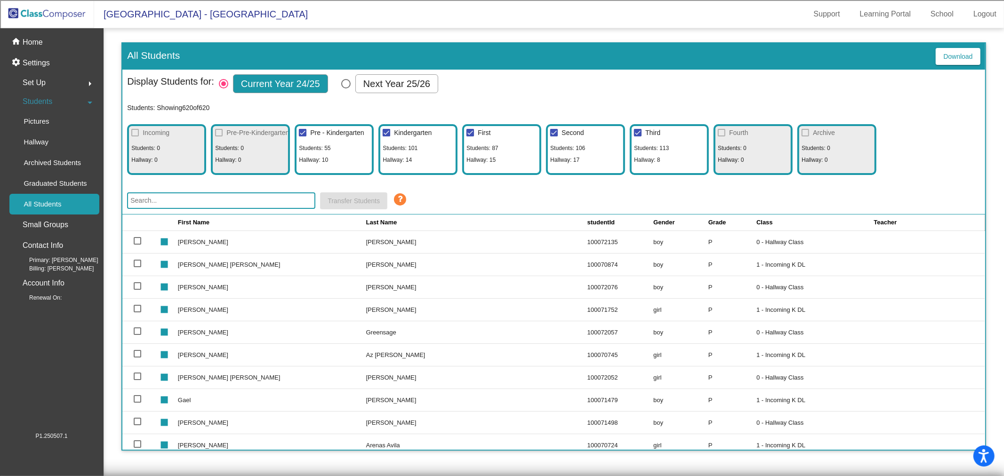
click at [233, 201] on input "text" at bounding box center [221, 201] width 188 height 16
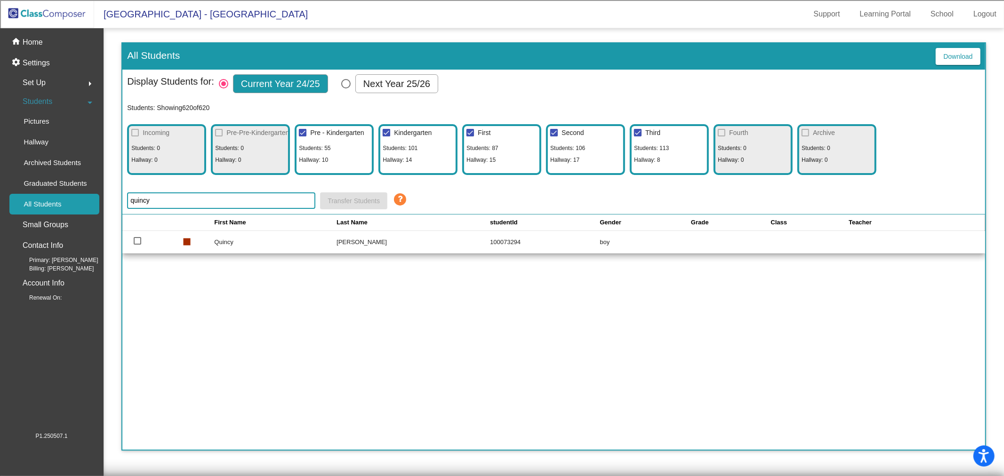
type input "quincy"
click at [139, 242] on div at bounding box center [138, 241] width 8 height 8
click at [137, 245] on input "select row 621" at bounding box center [137, 245] width 0 height 0
click at [138, 241] on div at bounding box center [138, 241] width 8 height 8
click at [137, 245] on input "deselect row 621" at bounding box center [137, 245] width 0 height 0
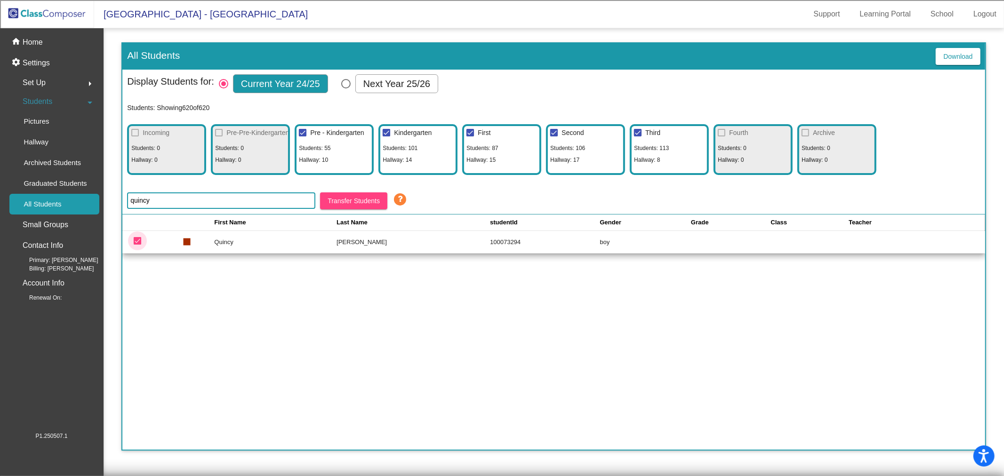
checkbox input "false"
click at [78, 186] on p "Graduated Students" at bounding box center [55, 183] width 63 height 11
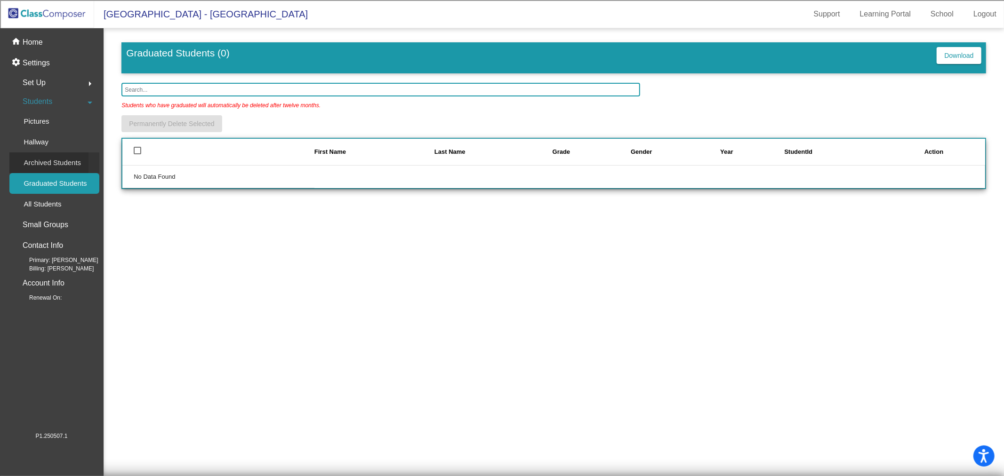
click at [66, 160] on p "Archived Students" at bounding box center [52, 162] width 57 height 11
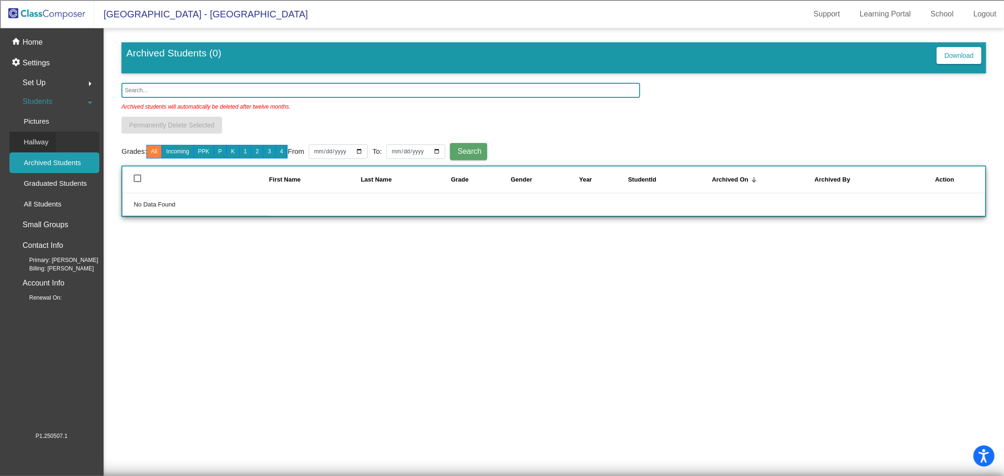
click at [52, 142] on div "Hallway" at bounding box center [32, 142] width 47 height 21
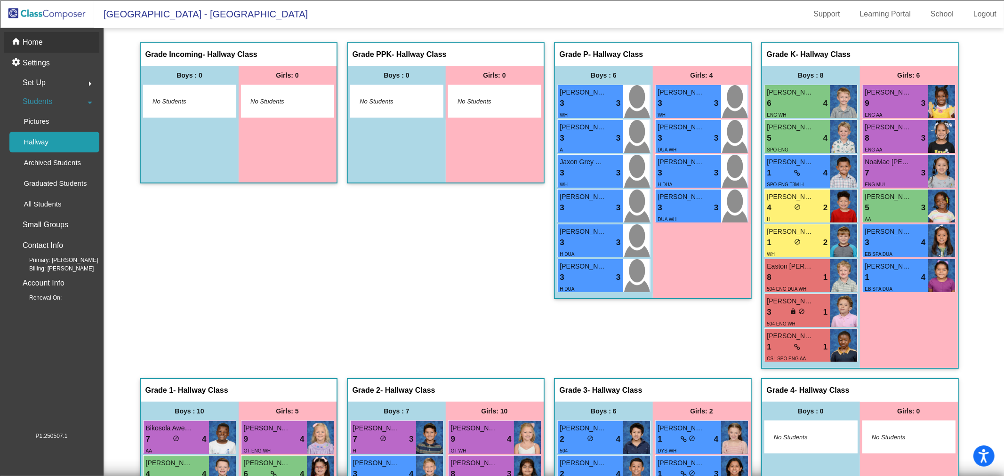
click at [38, 44] on p "Home" at bounding box center [33, 42] width 20 height 11
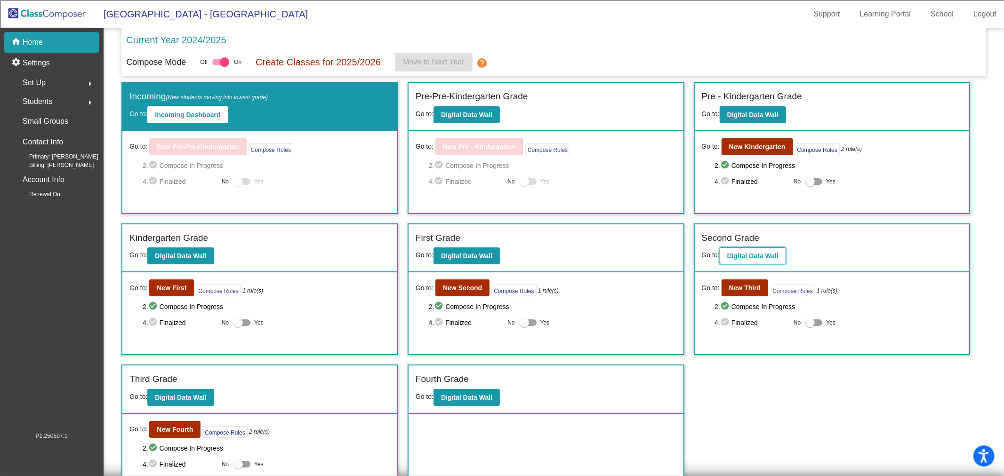
click at [729, 255] on b "Digital Data Wall" at bounding box center [752, 256] width 51 height 8
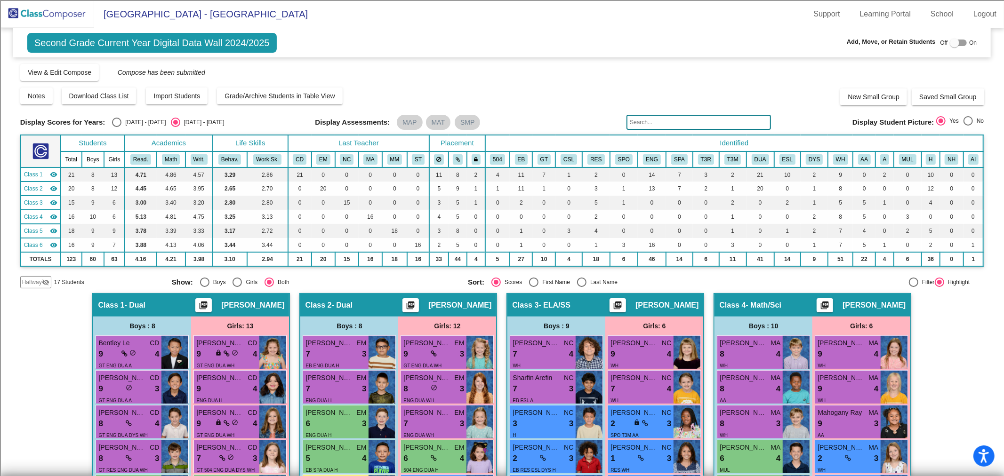
click at [581, 282] on div "Select an option" at bounding box center [581, 282] width 9 height 9
click at [581, 287] on input "Last Name" at bounding box center [581, 287] width 0 height 0
radio input "true"
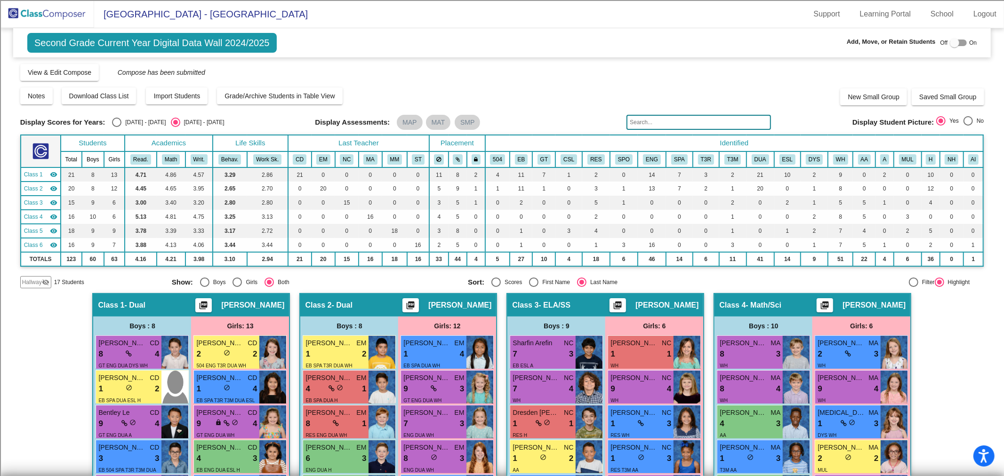
drag, startPoint x: 632, startPoint y: 123, endPoint x: 628, endPoint y: 117, distance: 7.4
click at [632, 123] on input "text" at bounding box center [699, 122] width 145 height 15
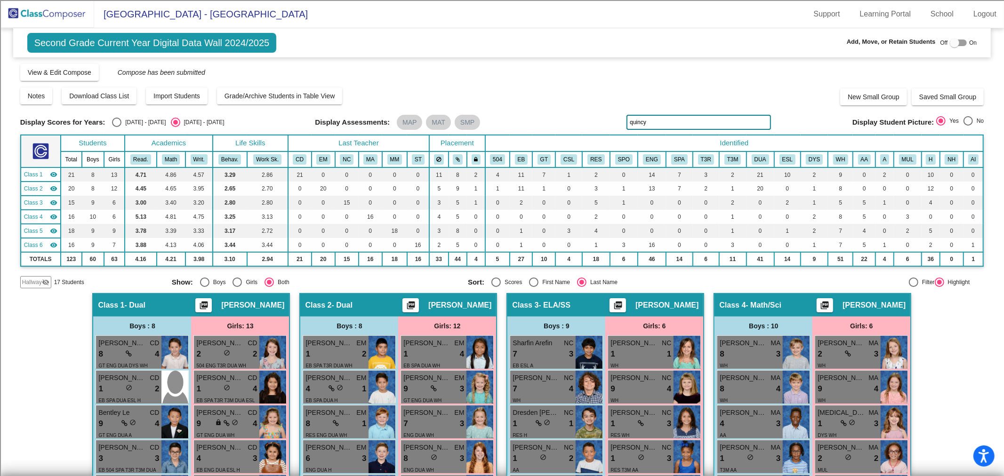
type input "quincy"
click at [32, 284] on span "Hallway" at bounding box center [32, 282] width 20 height 8
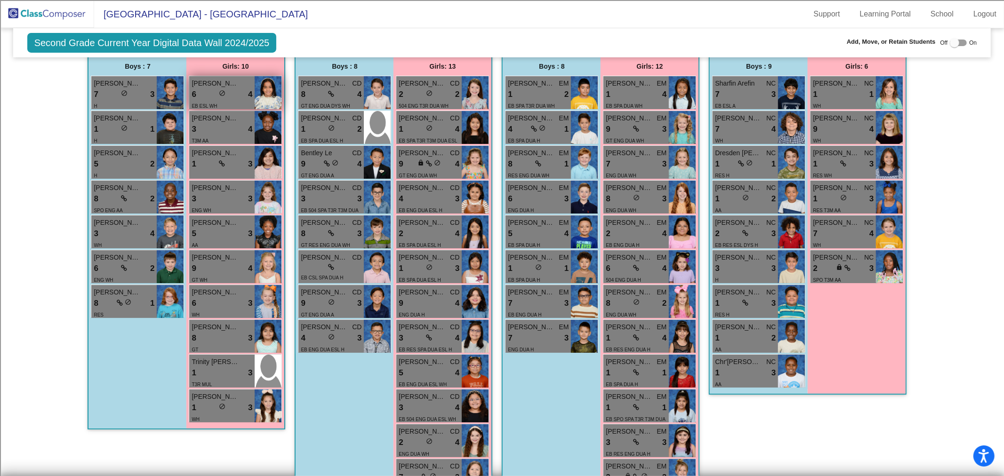
scroll to position [52, 0]
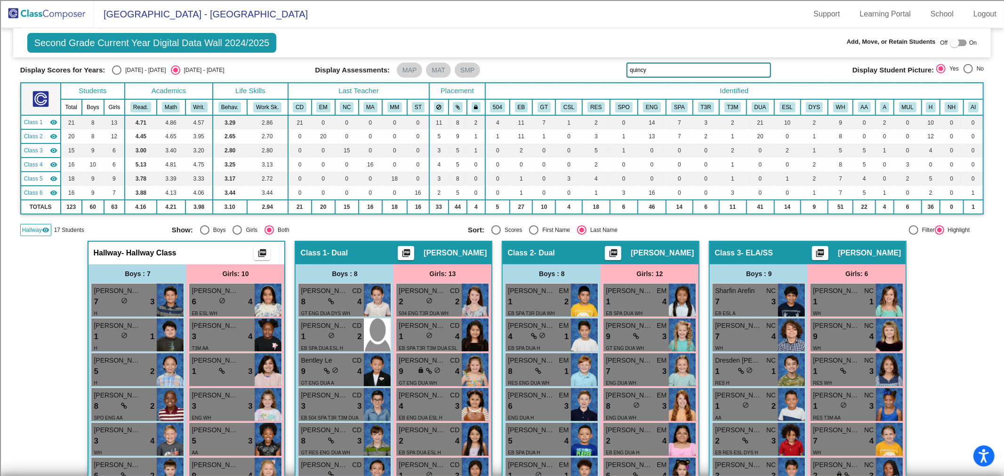
click at [30, 233] on span "Hallway" at bounding box center [32, 230] width 20 height 8
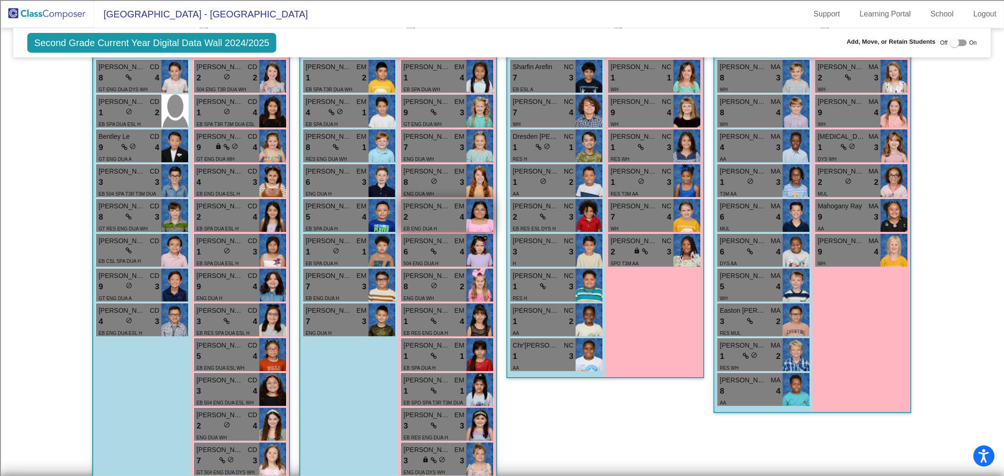
scroll to position [0, 0]
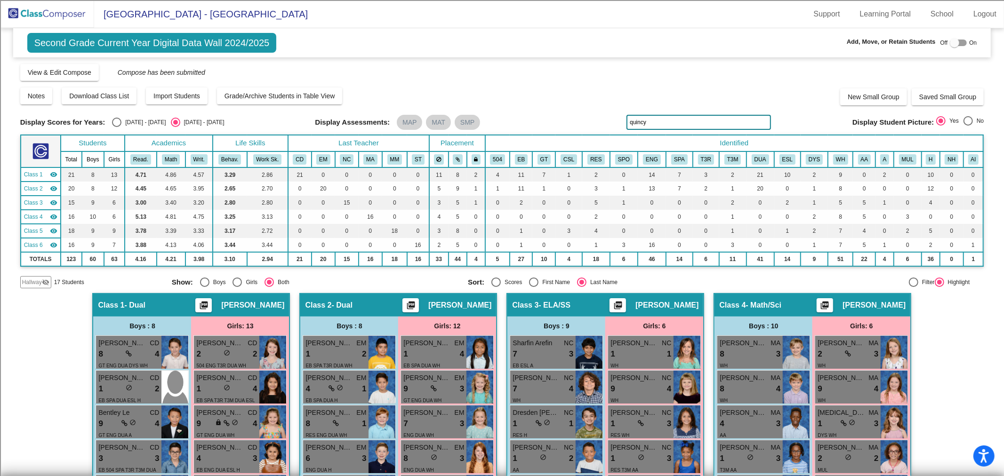
click at [204, 284] on div "Select an option" at bounding box center [204, 282] width 9 height 9
click at [204, 287] on input "Boys" at bounding box center [204, 287] width 0 height 0
radio input "true"
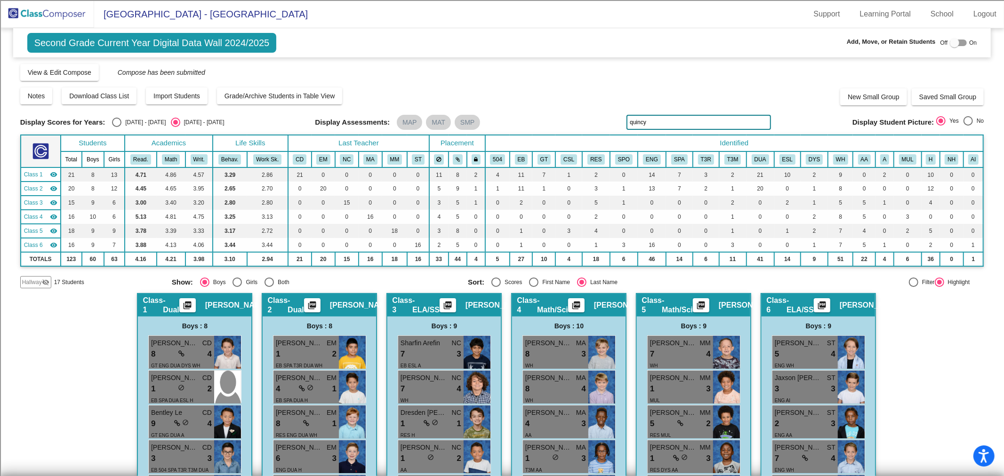
click at [61, 7] on img at bounding box center [47, 14] width 94 height 28
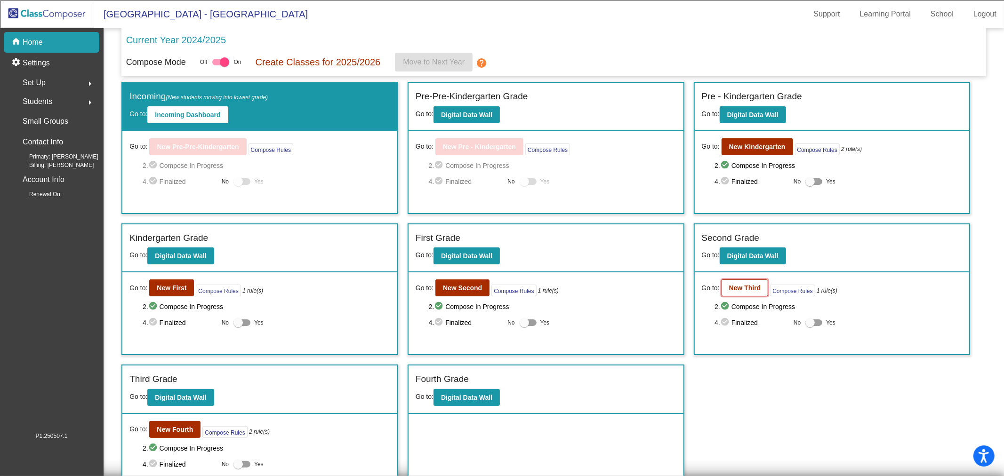
click at [729, 286] on b "New Third" at bounding box center [745, 288] width 32 height 8
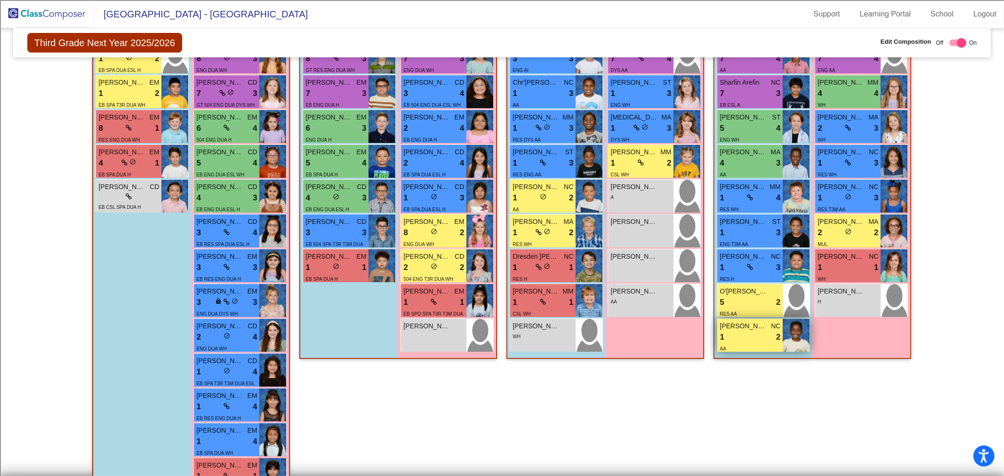
scroll to position [153, 0]
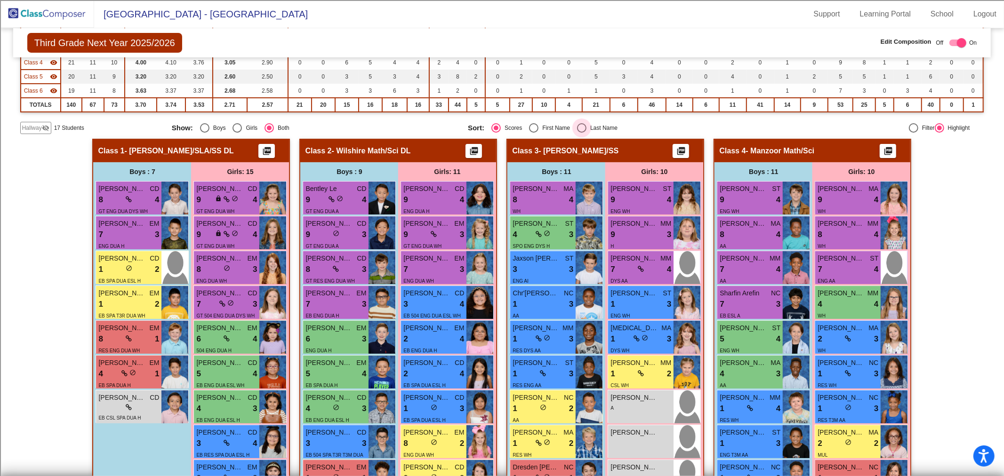
click at [580, 129] on div "Select an option" at bounding box center [581, 127] width 9 height 9
click at [581, 133] on input "Last Name" at bounding box center [581, 133] width 0 height 0
radio input "true"
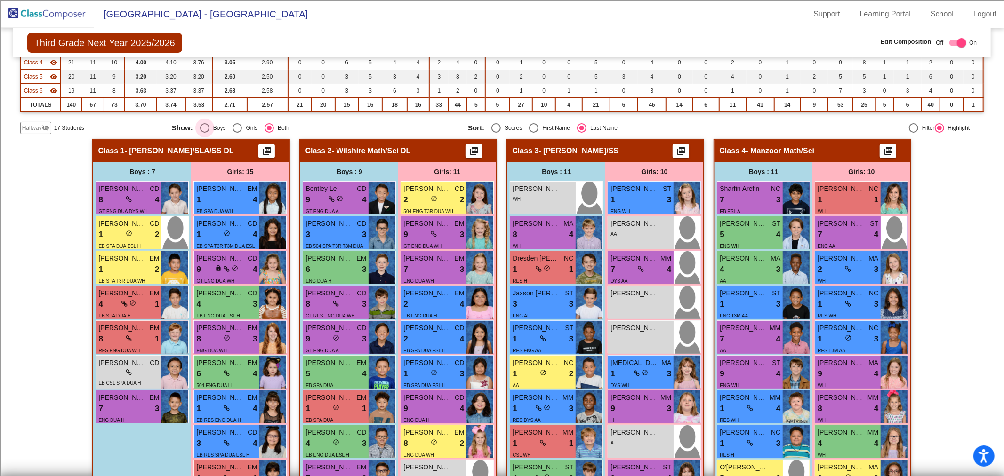
click at [201, 130] on div "Select an option" at bounding box center [204, 127] width 9 height 9
click at [204, 133] on input "Boys" at bounding box center [204, 133] width 0 height 0
radio input "true"
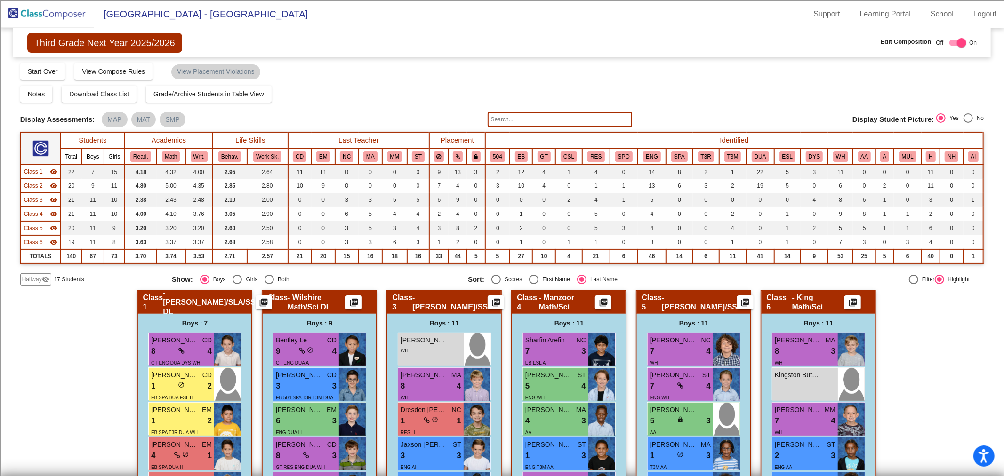
scroll to position [0, 0]
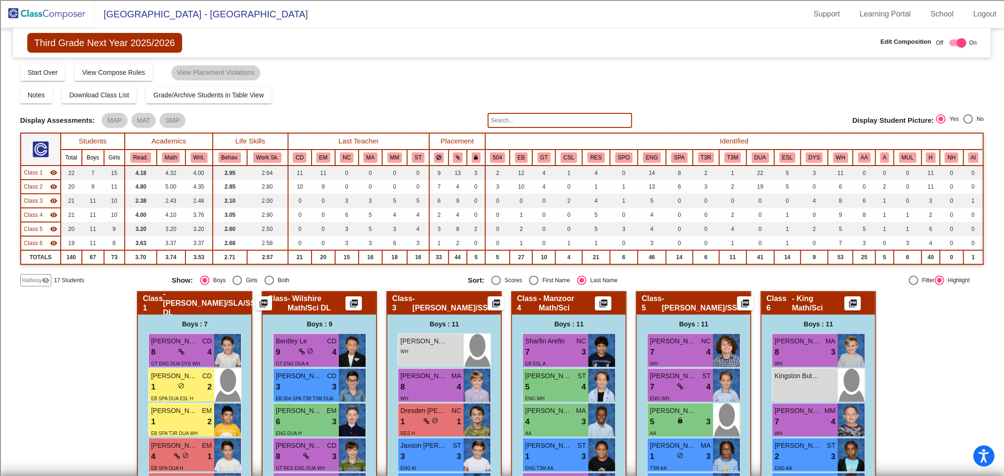
click at [233, 284] on div "Select an option" at bounding box center [237, 280] width 9 height 9
click at [237, 285] on input "Girls" at bounding box center [237, 285] width 0 height 0
radio input "true"
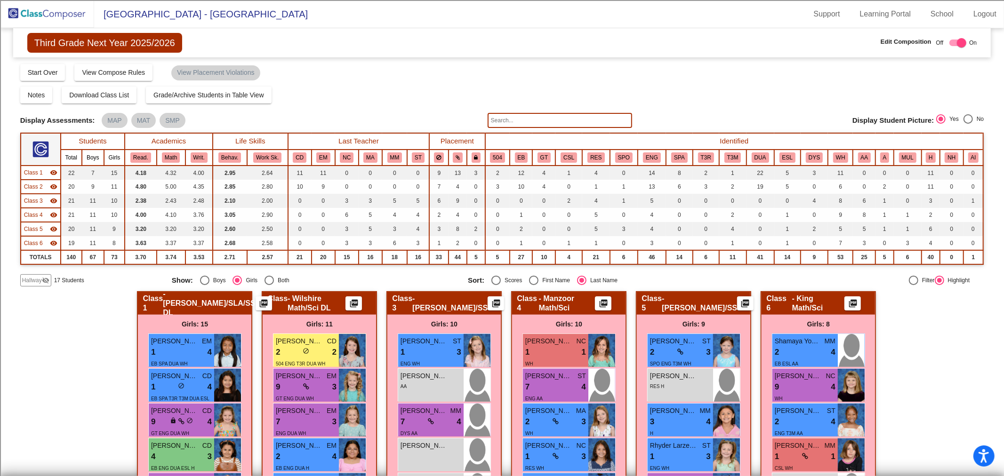
click at [36, 11] on img at bounding box center [47, 14] width 94 height 28
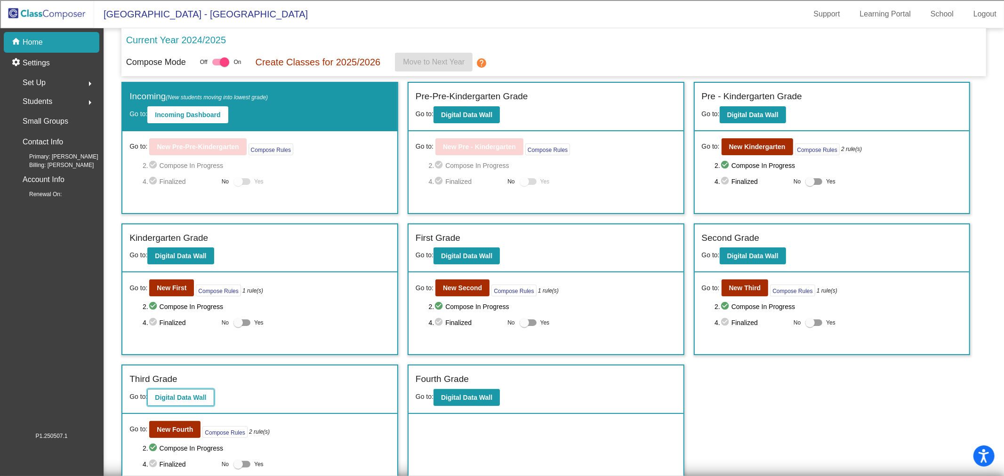
click at [197, 401] on button "Digital Data Wall" at bounding box center [180, 397] width 66 height 17
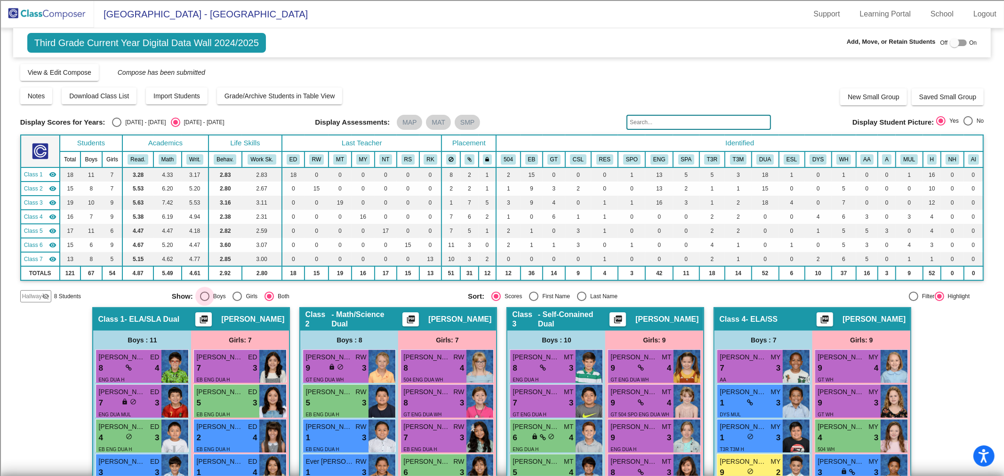
click at [204, 296] on div "Select an option" at bounding box center [204, 296] width 9 height 9
click at [204, 301] on input "Boys" at bounding box center [204, 301] width 0 height 0
radio input "true"
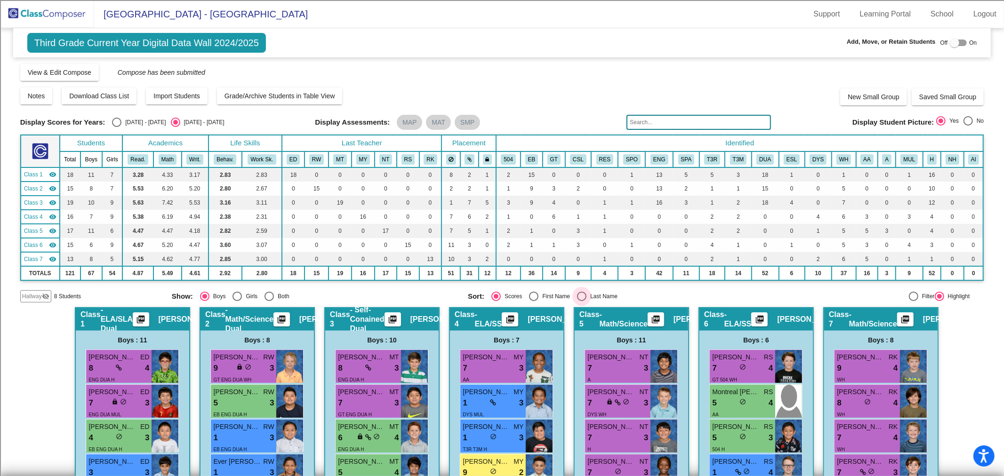
click at [582, 294] on div "Select an option" at bounding box center [581, 296] width 9 height 9
click at [582, 301] on input "Last Name" at bounding box center [581, 301] width 0 height 0
radio input "true"
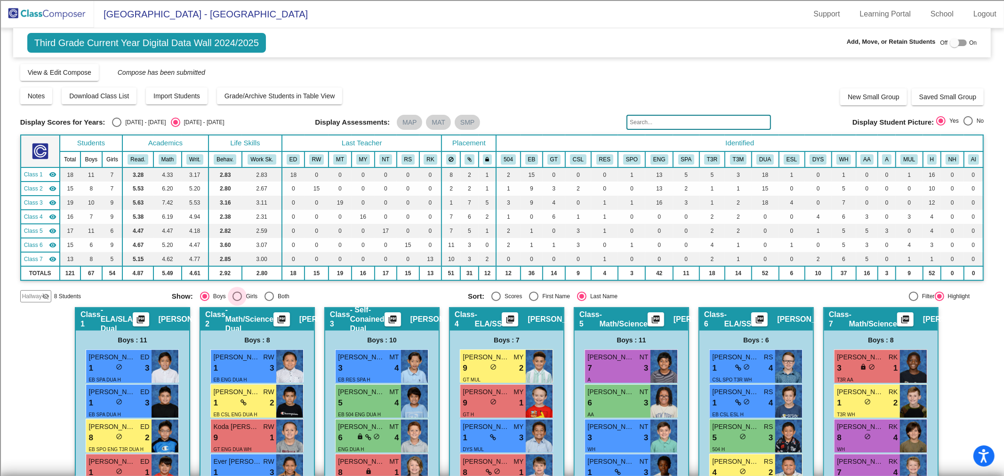
click at [234, 297] on div "Select an option" at bounding box center [237, 296] width 9 height 9
click at [237, 301] on input "Girls" at bounding box center [237, 301] width 0 height 0
radio input "true"
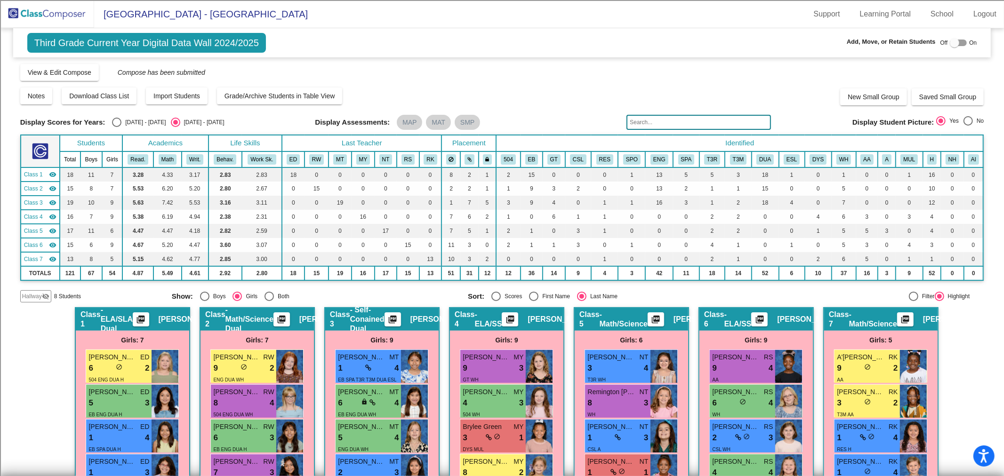
click at [64, 7] on img at bounding box center [47, 14] width 94 height 28
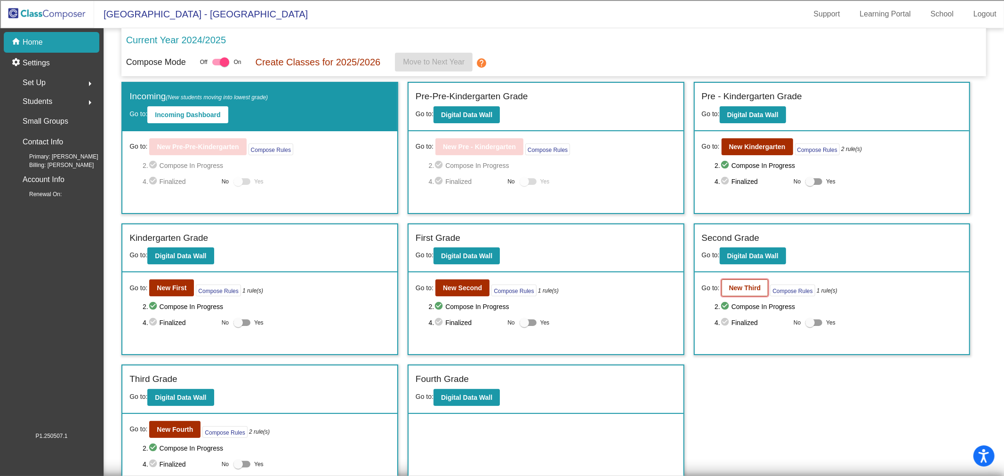
click at [737, 289] on b "New Third" at bounding box center [745, 288] width 32 height 8
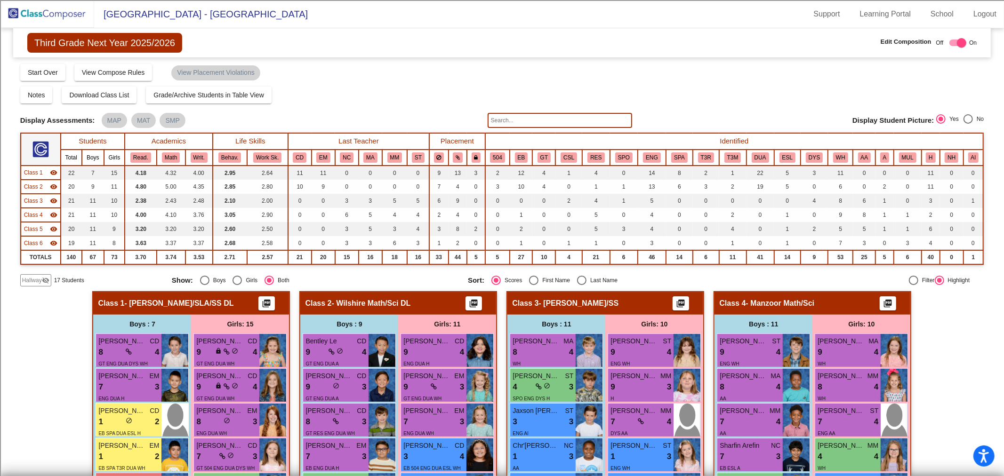
click at [237, 279] on div "Select an option" at bounding box center [237, 280] width 9 height 9
click at [237, 285] on input "Girls" at bounding box center [237, 285] width 0 height 0
radio input "true"
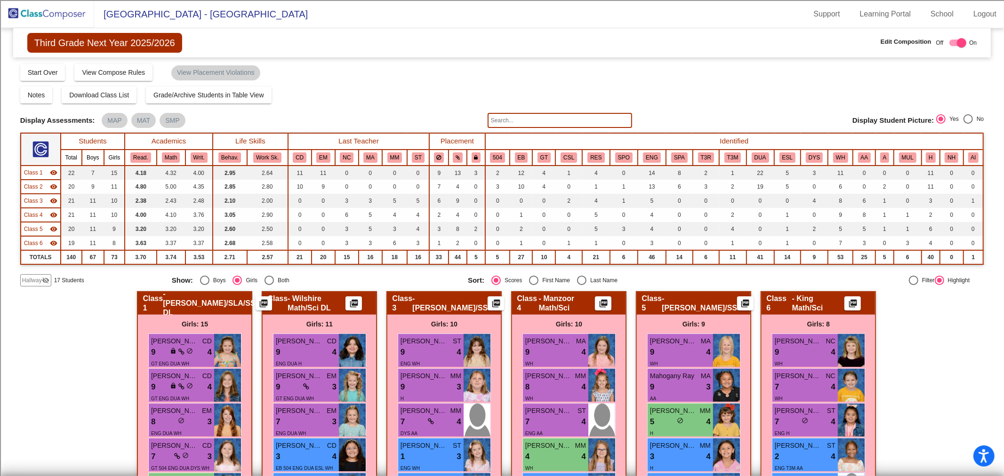
click at [577, 281] on div "Select an option" at bounding box center [581, 280] width 9 height 9
click at [581, 285] on input "Last Name" at bounding box center [581, 285] width 0 height 0
radio input "true"
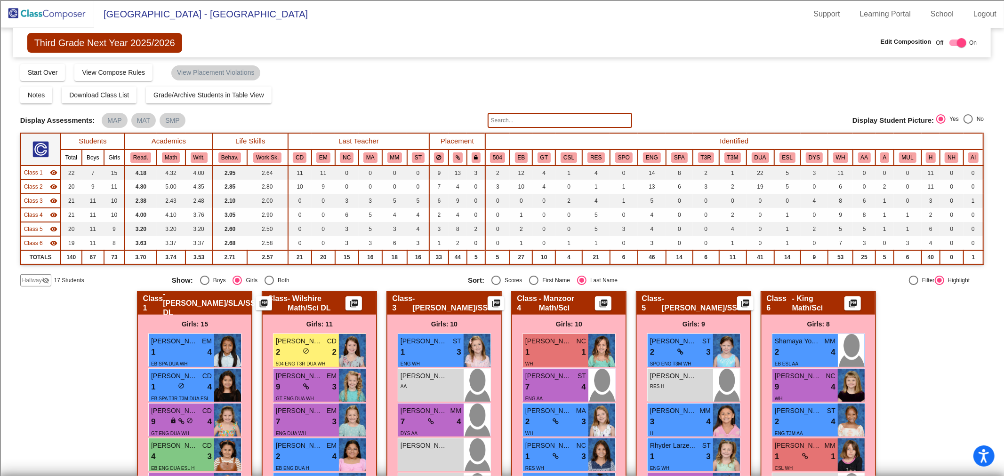
click at [200, 283] on div "Select an option" at bounding box center [204, 280] width 9 height 9
click at [204, 285] on input "Boys" at bounding box center [204, 285] width 0 height 0
radio input "true"
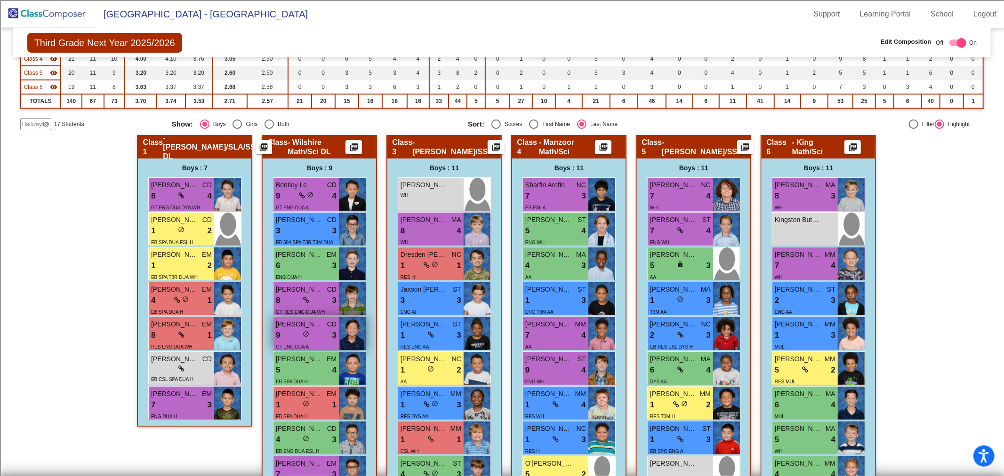
scroll to position [157, 0]
click at [27, 122] on span "Hallway" at bounding box center [32, 124] width 20 height 8
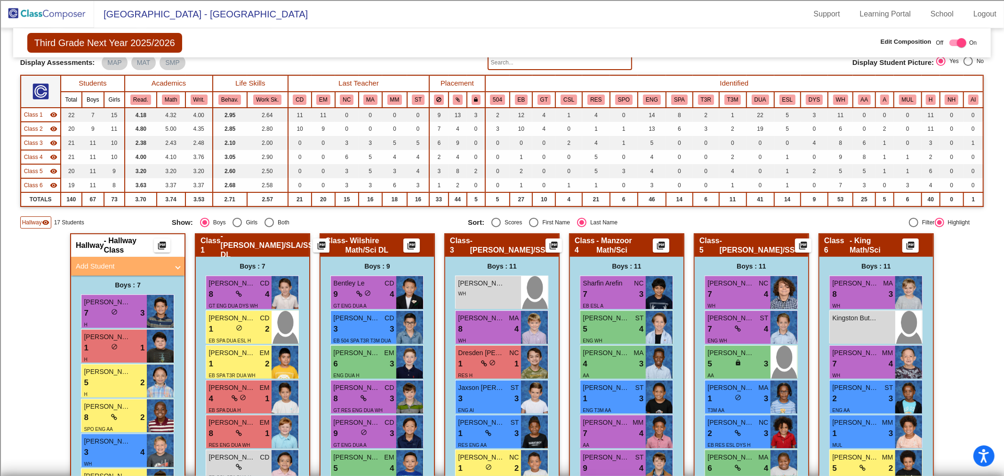
scroll to position [0, 0]
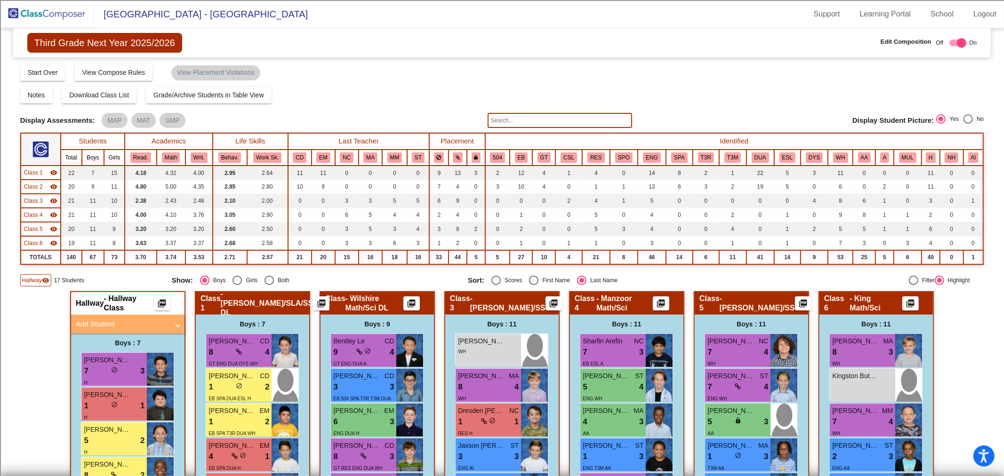
click at [81, 14] on img at bounding box center [47, 14] width 94 height 28
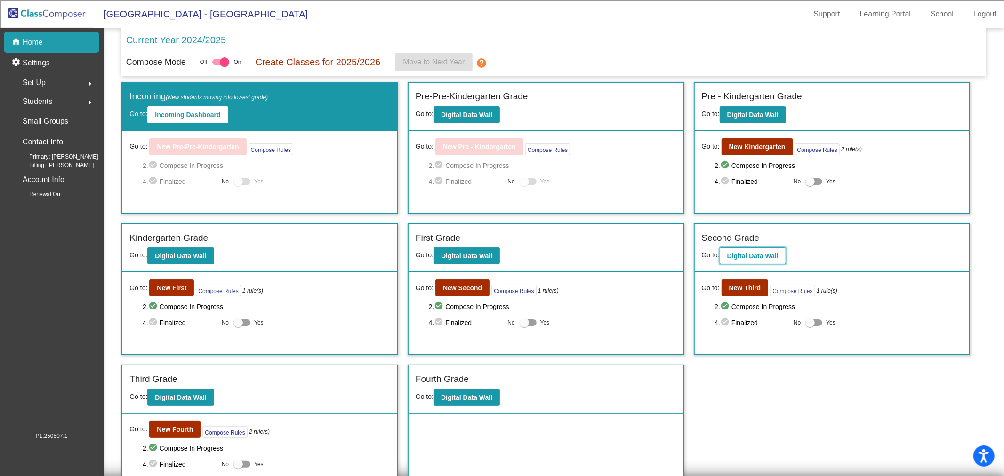
click at [758, 253] on b "Digital Data Wall" at bounding box center [752, 256] width 51 height 8
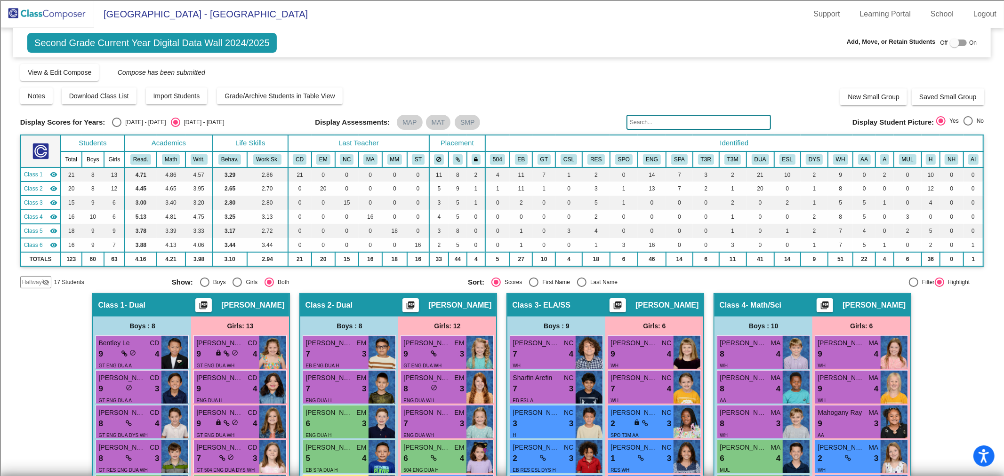
click at [577, 284] on div "Select an option" at bounding box center [581, 282] width 9 height 9
click at [581, 287] on input "Last Name" at bounding box center [581, 287] width 0 height 0
radio input "true"
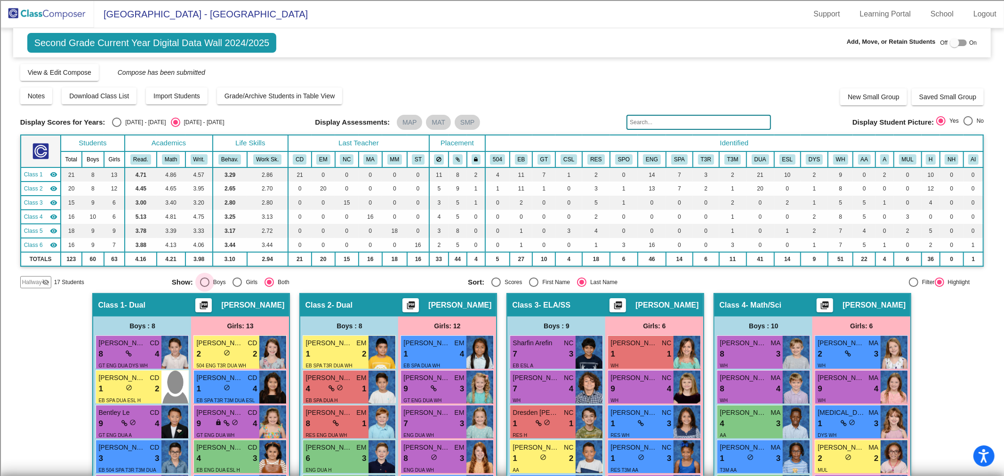
click at [200, 281] on div "Select an option" at bounding box center [204, 282] width 9 height 9
click at [204, 287] on input "Boys" at bounding box center [204, 287] width 0 height 0
radio input "true"
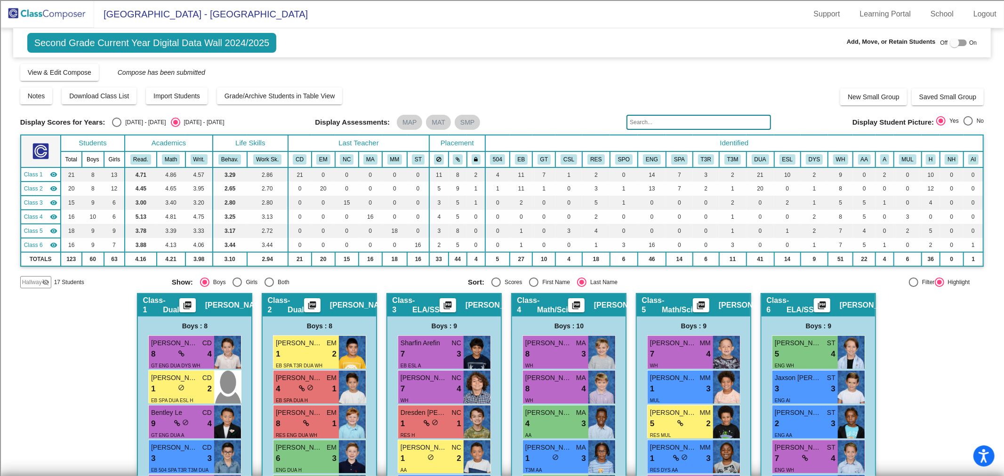
click at [627, 125] on input "text" at bounding box center [699, 122] width 145 height 15
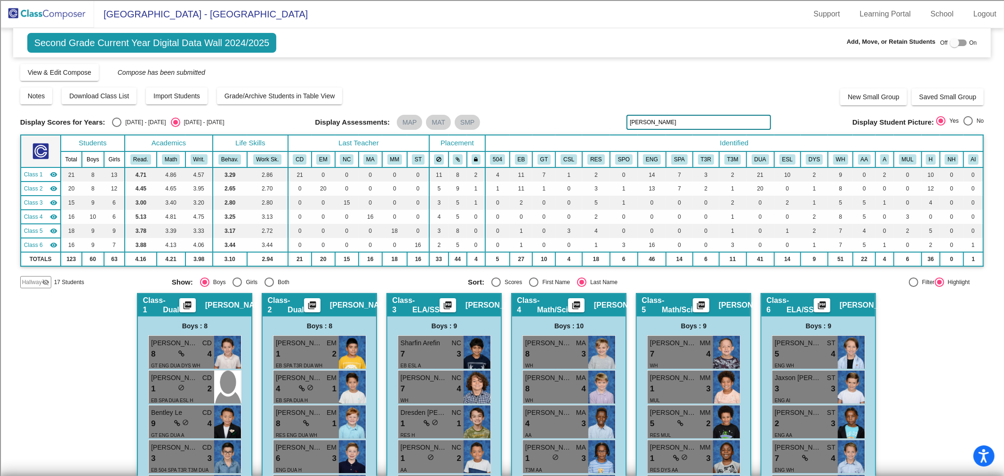
type input "[PERSON_NAME]"
click at [39, 283] on span "Hallway" at bounding box center [32, 282] width 20 height 8
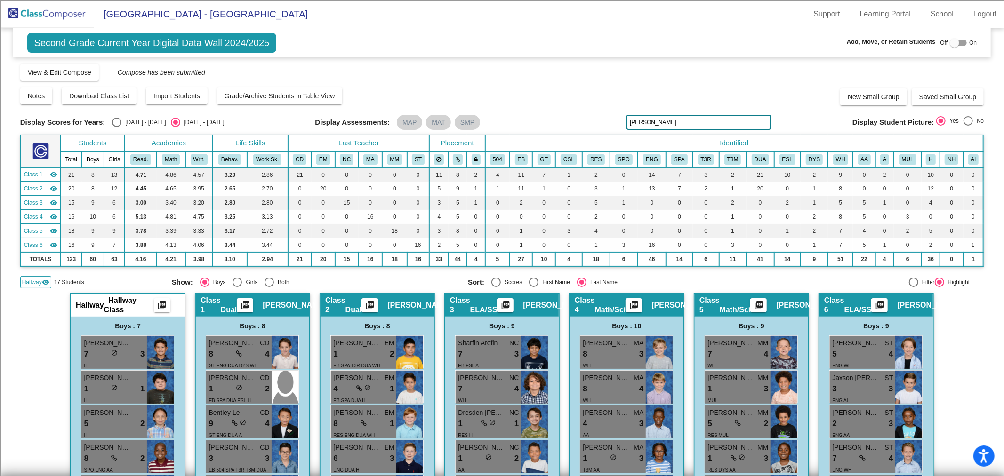
drag, startPoint x: 652, startPoint y: 123, endPoint x: 572, endPoint y: 136, distance: 80.9
click at [572, 136] on div "Display Scores for Years: [DATE] - [DATE] [DATE] - [DATE] Grade/Archive Student…" at bounding box center [502, 175] width 964 height 225
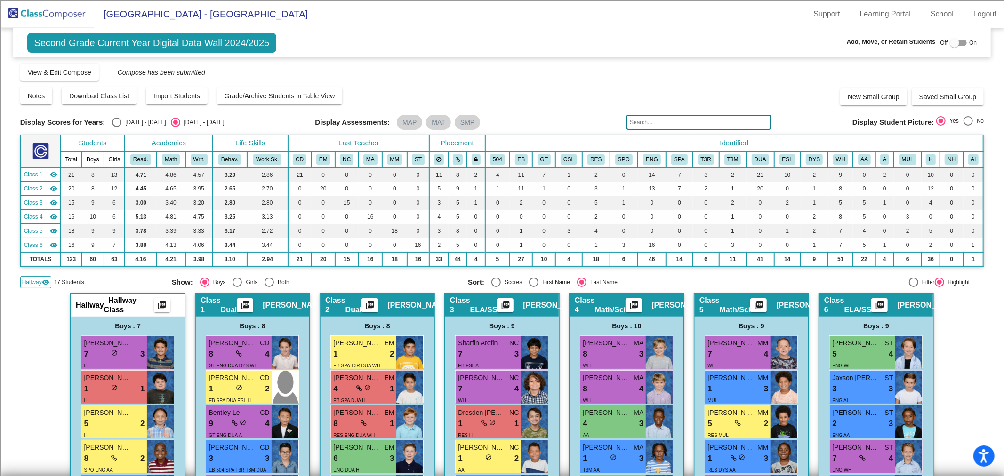
click at [54, 22] on img at bounding box center [47, 14] width 94 height 28
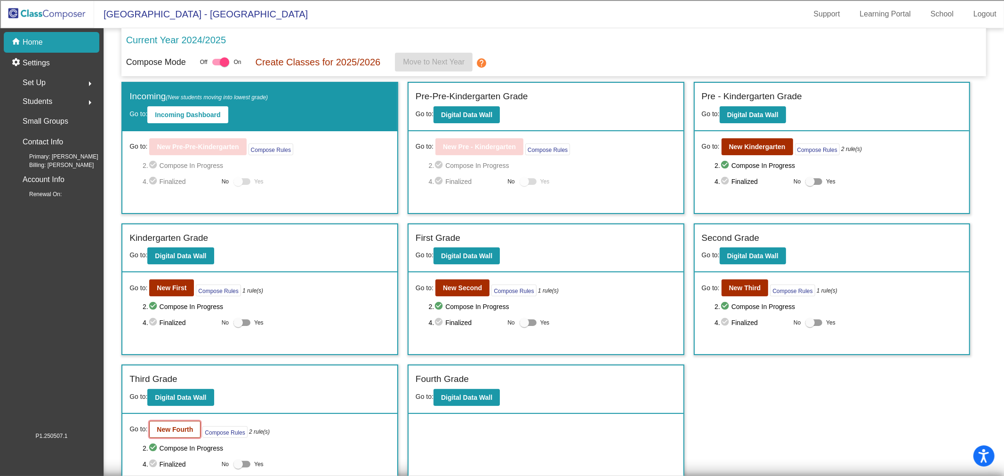
click at [170, 426] on b "New Fourth" at bounding box center [175, 430] width 36 height 8
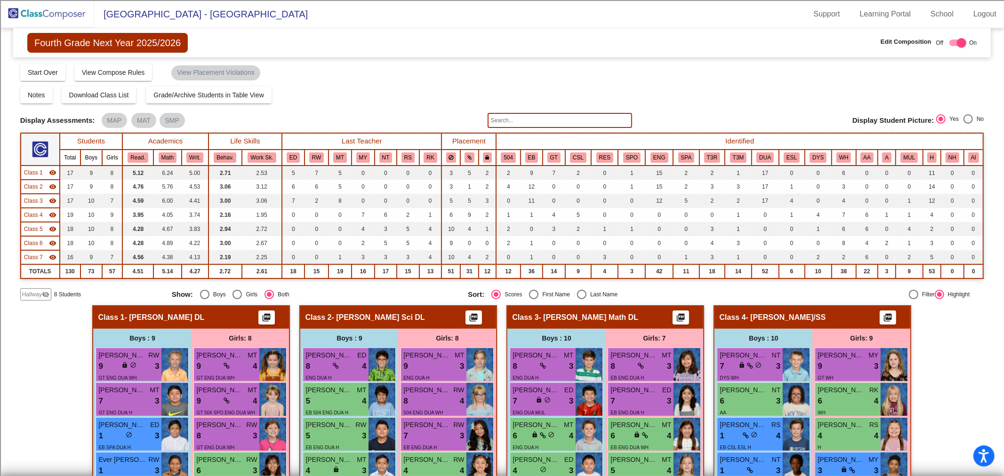
click at [35, 297] on span "Hallway" at bounding box center [32, 294] width 20 height 8
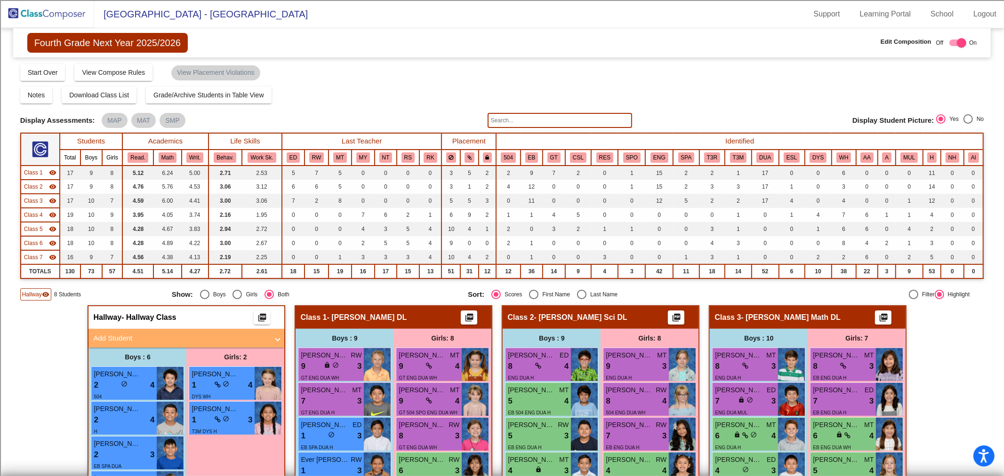
click at [150, 336] on mat-panel-title "Add Student" at bounding box center [180, 338] width 175 height 11
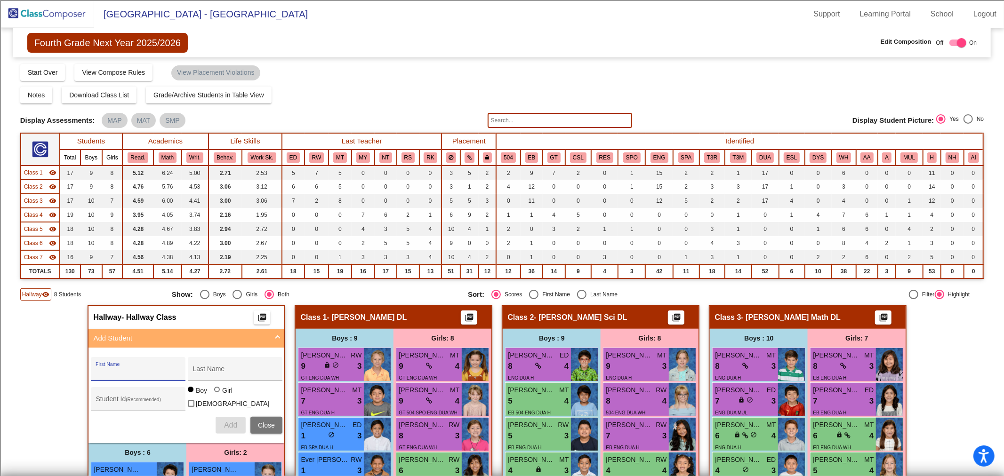
click at [134, 373] on input "First Name" at bounding box center [138, 373] width 85 height 8
type input "[PERSON_NAME]"
type input "Bartolome"
type input "100060618"
drag, startPoint x: 212, startPoint y: 392, endPoint x: 217, endPoint y: 402, distance: 11.8
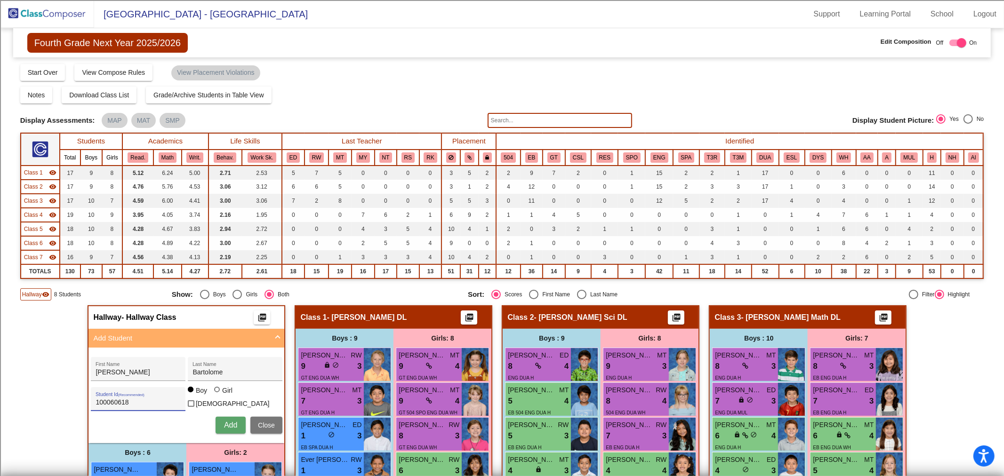
click at [214, 392] on div at bounding box center [218, 391] width 8 height 8
click at [217, 394] on input "Girl" at bounding box center [217, 394] width 0 height 0
radio input "true"
click at [232, 425] on span "Add" at bounding box center [230, 425] width 13 height 8
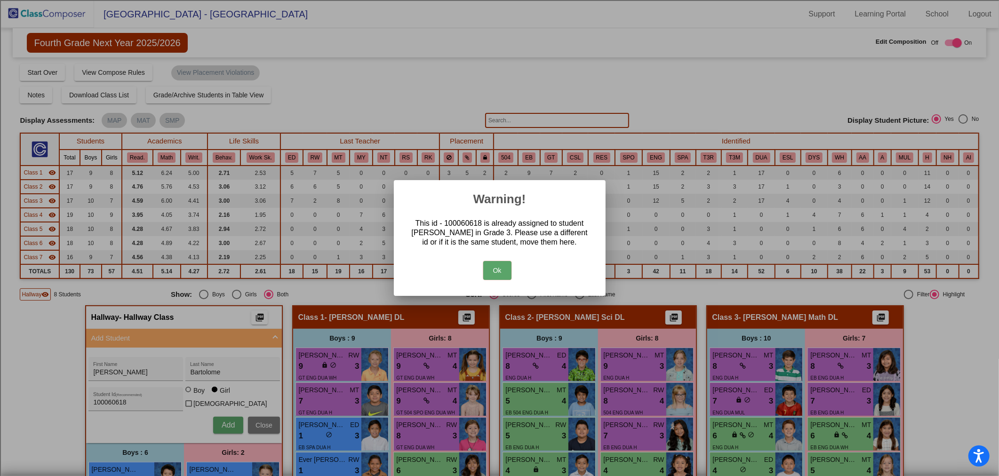
click at [506, 278] on button "Ok" at bounding box center [497, 270] width 28 height 19
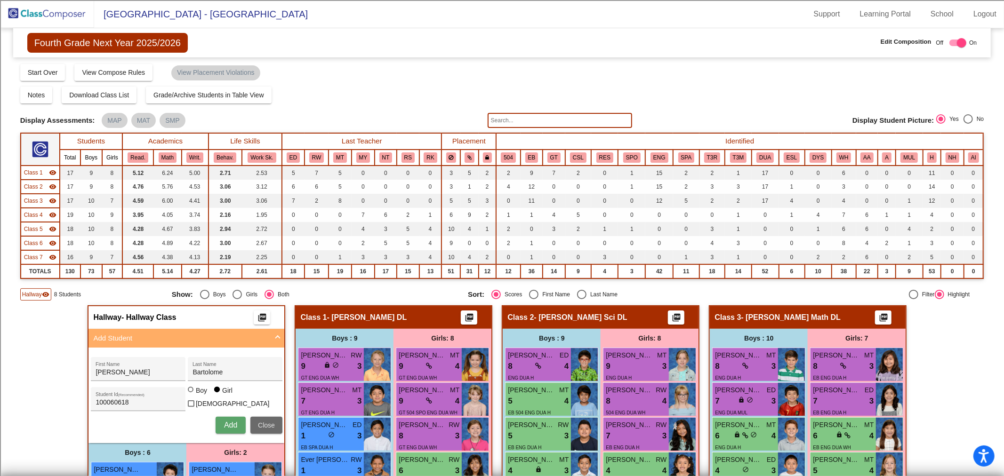
click at [266, 426] on button "Close" at bounding box center [266, 425] width 32 height 17
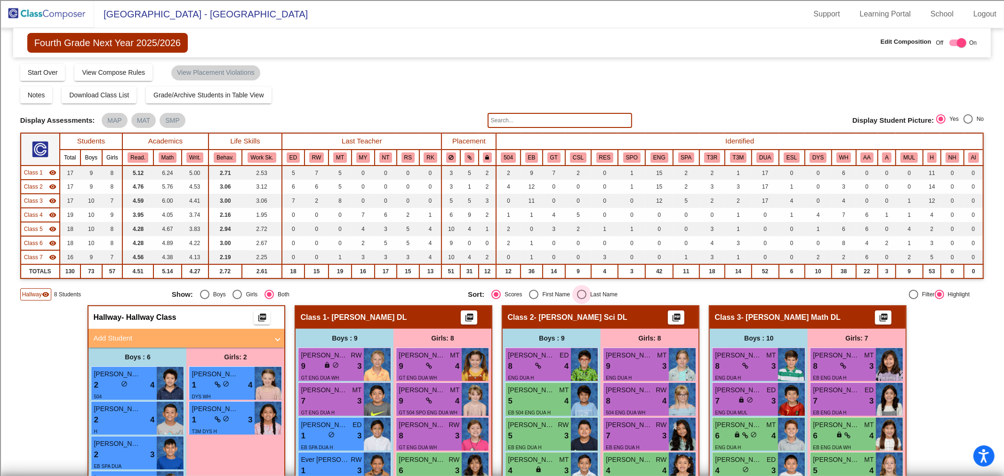
click at [577, 295] on div "Select an option" at bounding box center [581, 294] width 9 height 9
click at [581, 299] on input "Last Name" at bounding box center [581, 299] width 0 height 0
radio input "true"
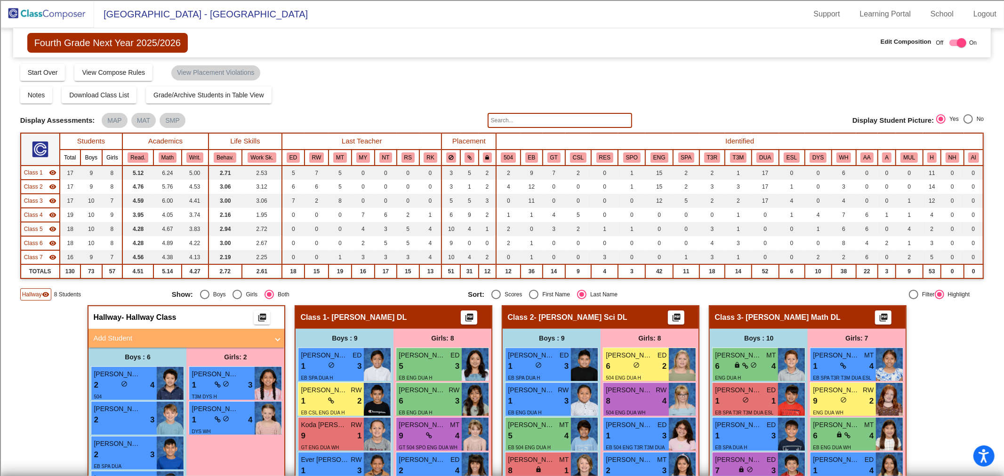
click at [36, 174] on span "Class 1" at bounding box center [33, 173] width 19 height 8
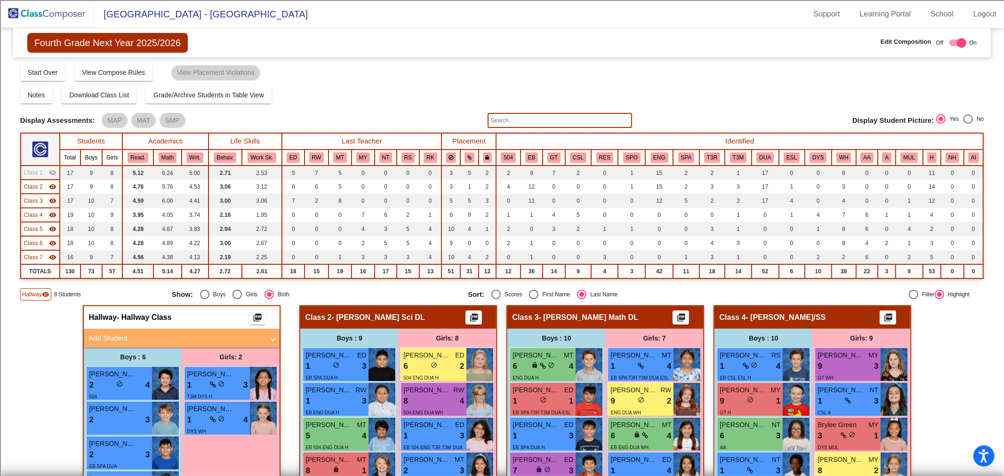
click at [36, 185] on span "Class 2" at bounding box center [33, 187] width 19 height 8
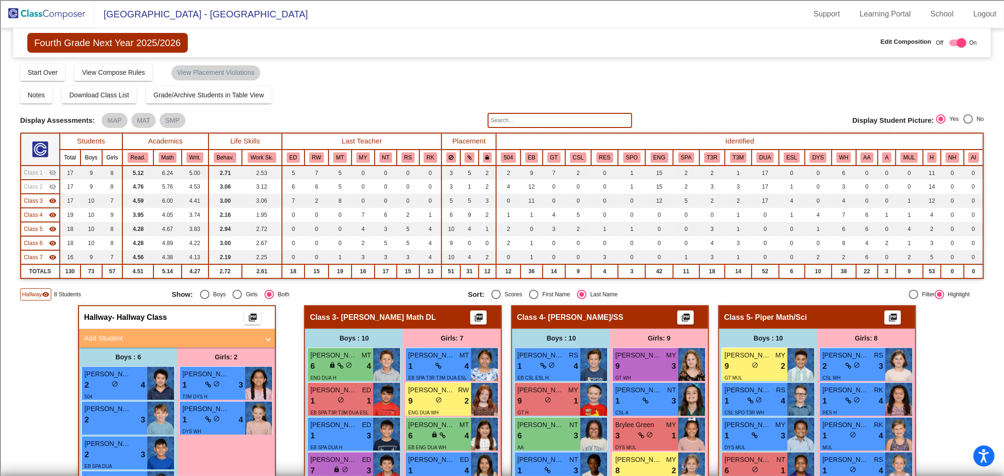
click at [37, 197] on span "Class 3" at bounding box center [33, 201] width 19 height 8
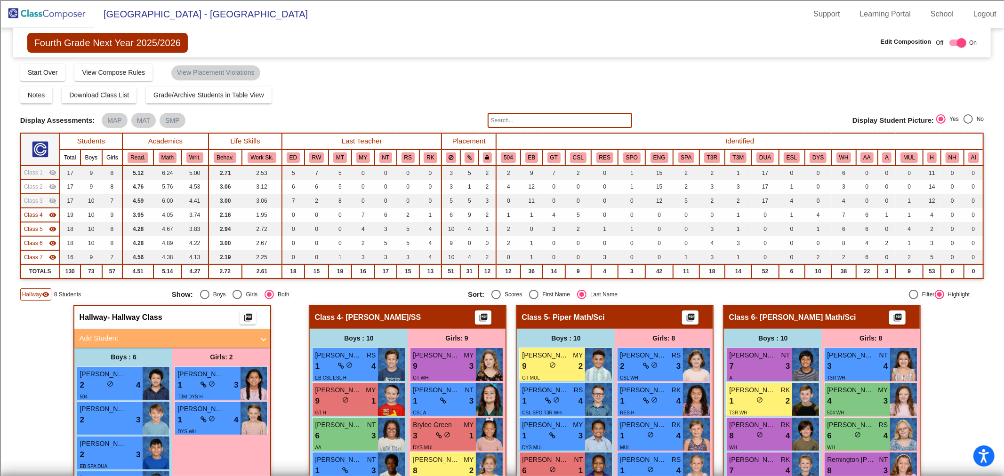
click at [242, 295] on div "Girls" at bounding box center [250, 294] width 16 height 8
click at [237, 299] on input "Girls" at bounding box center [237, 299] width 0 height 0
radio input "true"
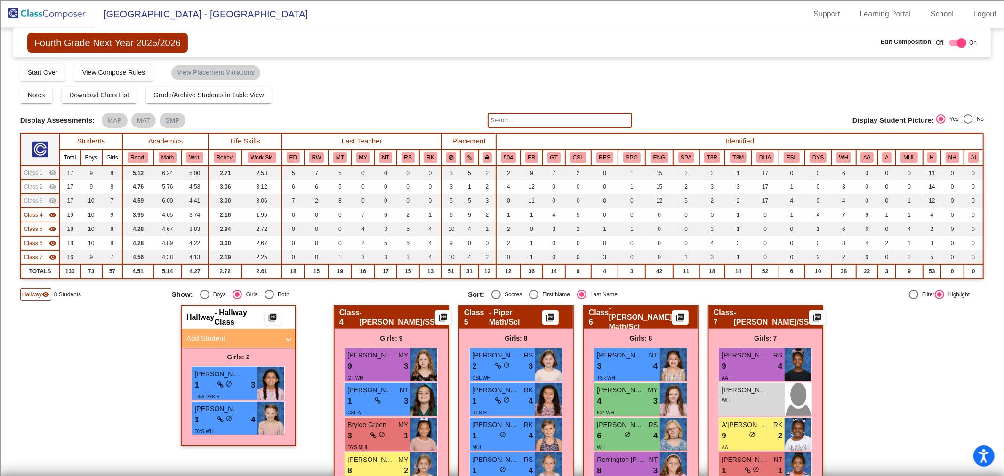
click at [74, 15] on img at bounding box center [47, 14] width 94 height 28
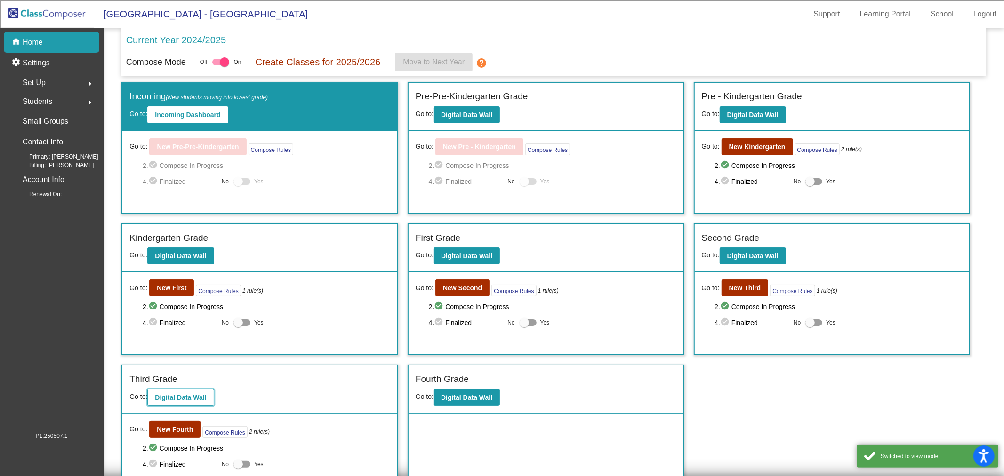
click at [196, 397] on b "Digital Data Wall" at bounding box center [180, 398] width 51 height 8
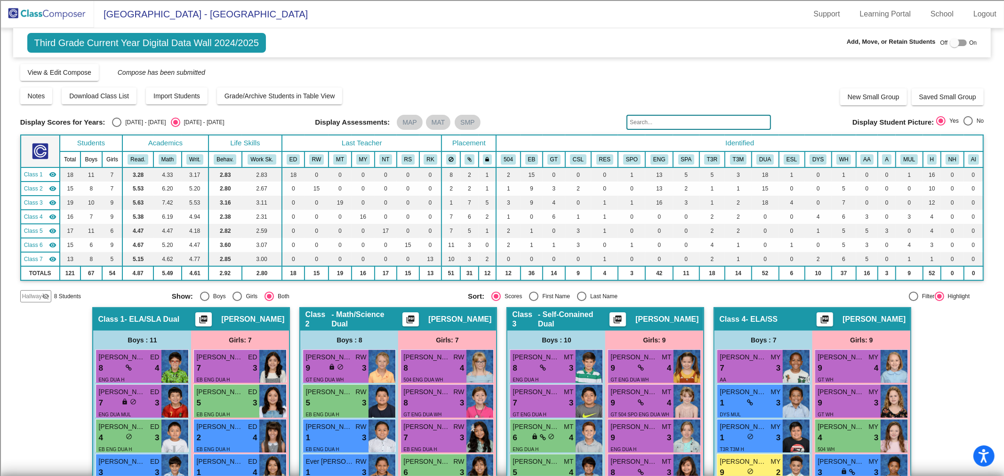
click at [41, 300] on div "Hallway visibility_off" at bounding box center [35, 296] width 31 height 12
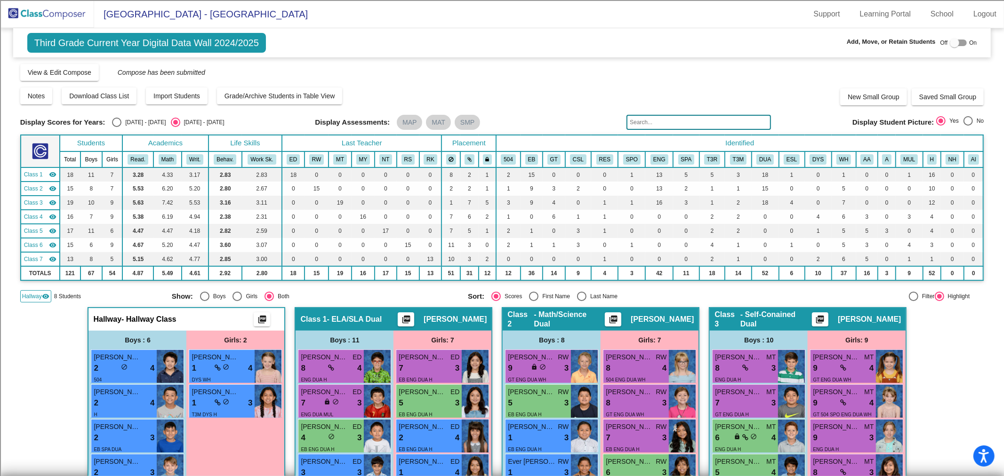
click at [586, 294] on div "Last Name" at bounding box center [601, 296] width 31 height 8
click at [582, 301] on input "Last Name" at bounding box center [581, 301] width 0 height 0
radio input "true"
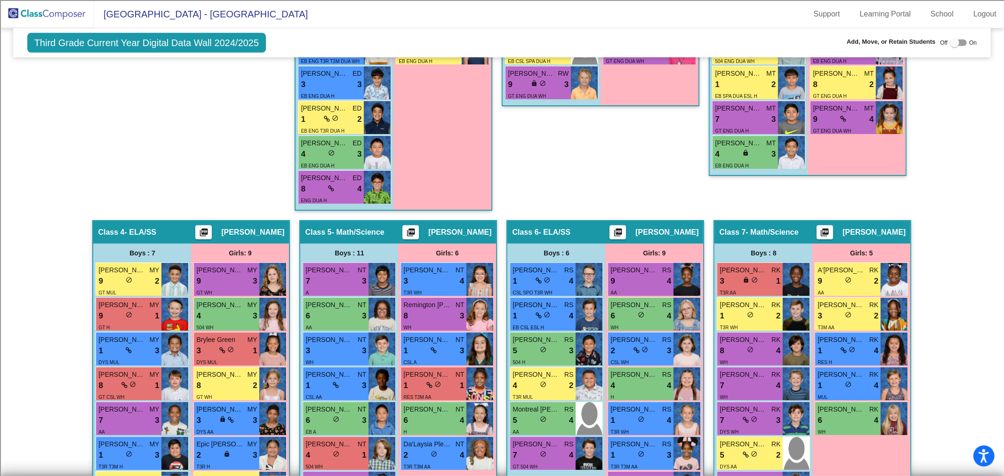
scroll to position [575, 0]
